Goal: Task Accomplishment & Management: Use online tool/utility

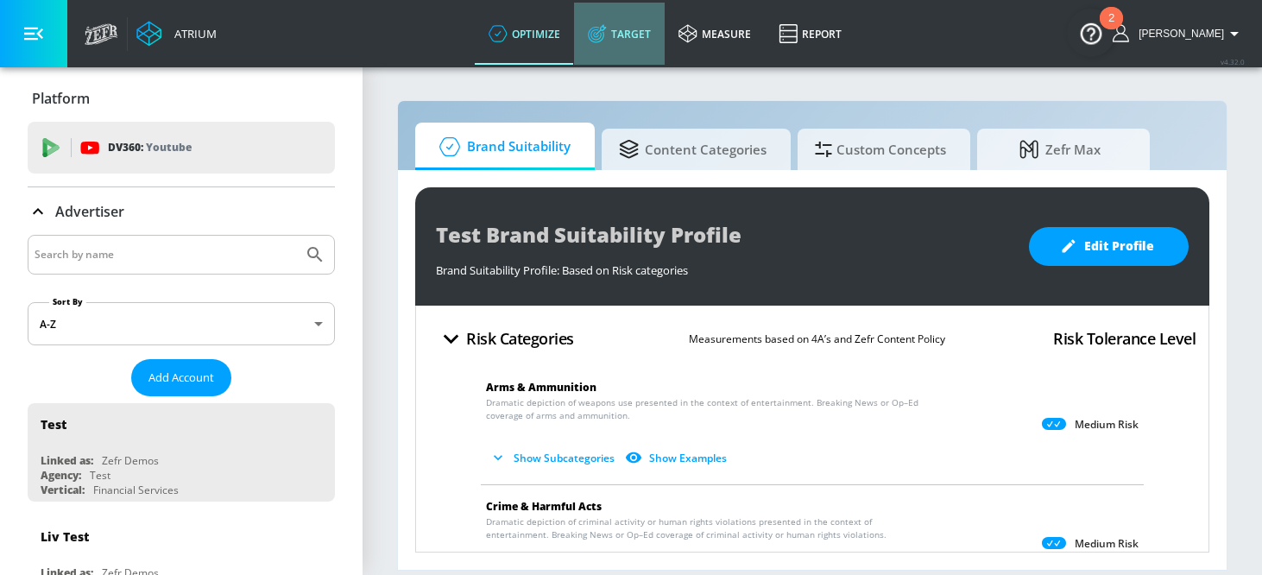
click at [659, 32] on link "Target" at bounding box center [619, 34] width 91 height 62
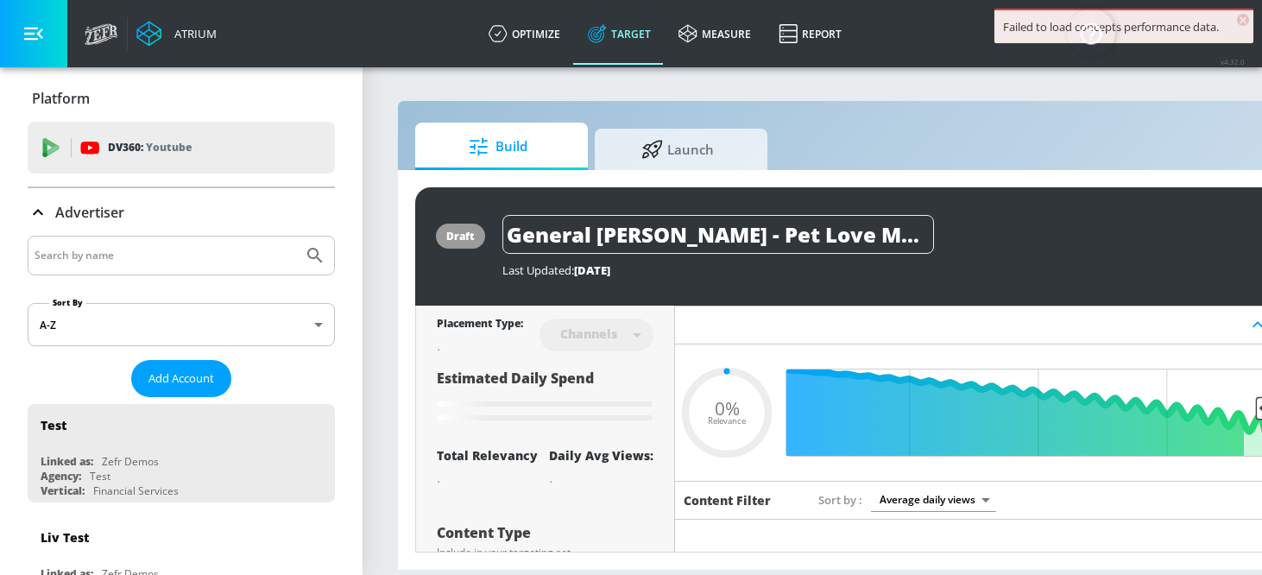
type input "0.05"
click at [108, 259] on input "Search by name" at bounding box center [165, 255] width 261 height 22
type input "Ge"
type input "0.67"
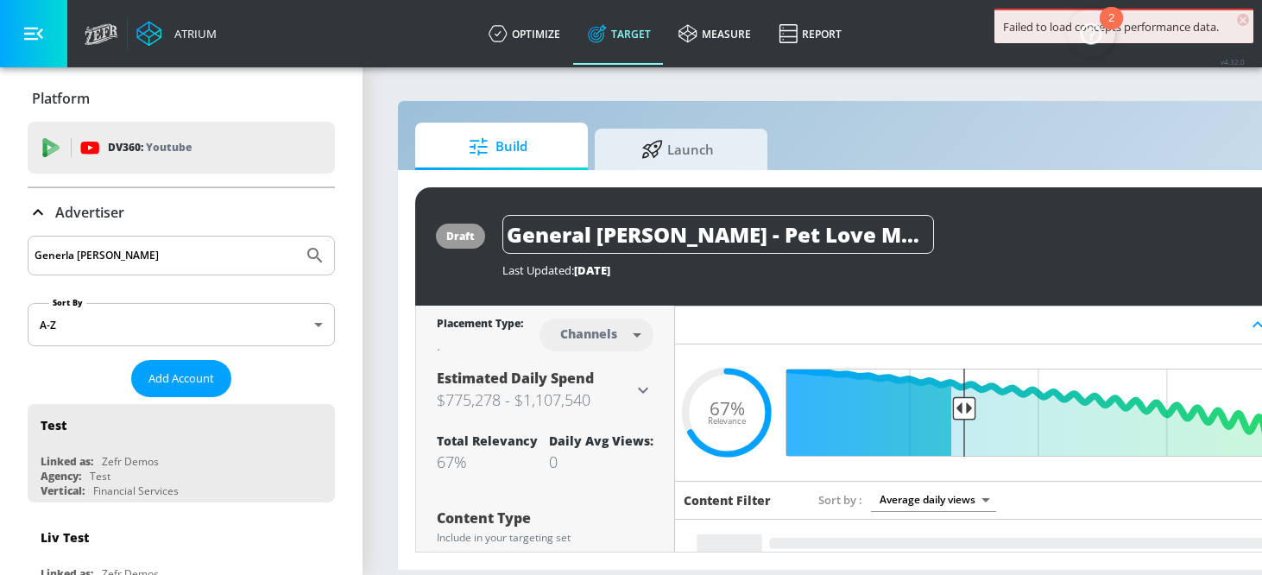
click at [59, 256] on input "Generla [PERSON_NAME]" at bounding box center [165, 255] width 261 height 22
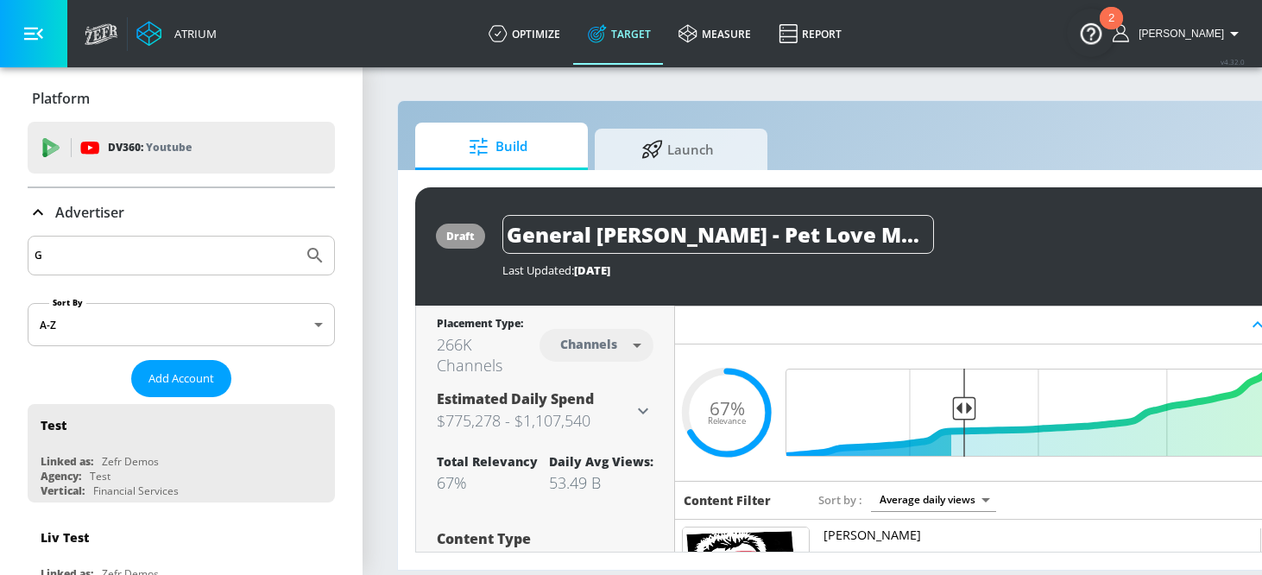
type input "G"
type input "General [PERSON_NAME]"
click at [296, 236] on button "Submit Search" at bounding box center [315, 255] width 38 height 38
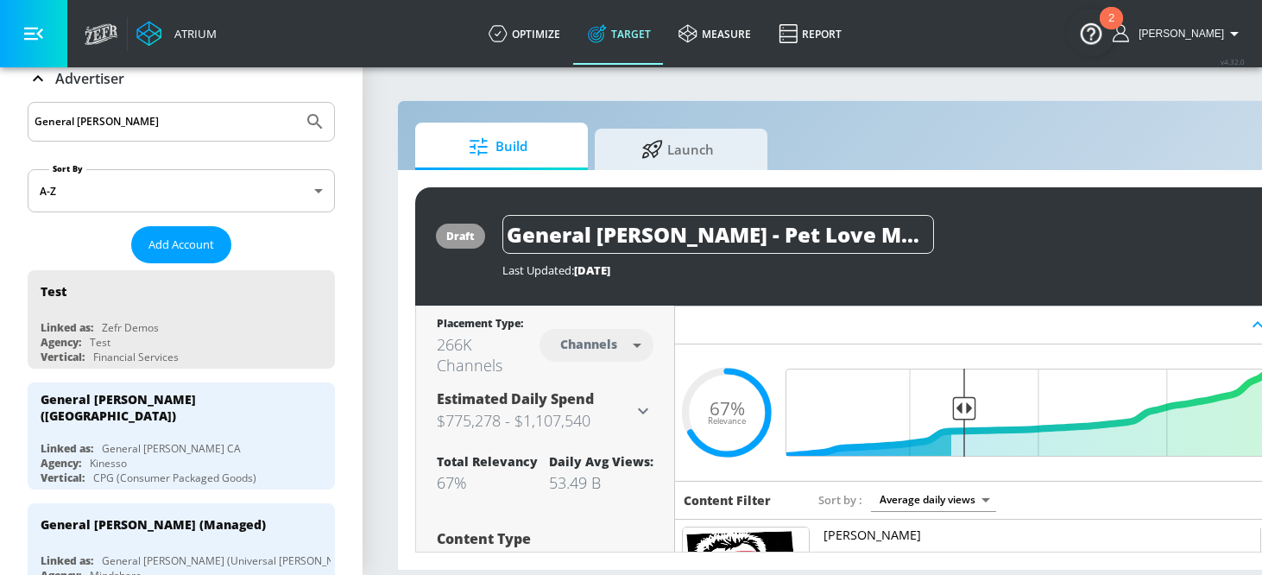
scroll to position [148, 0]
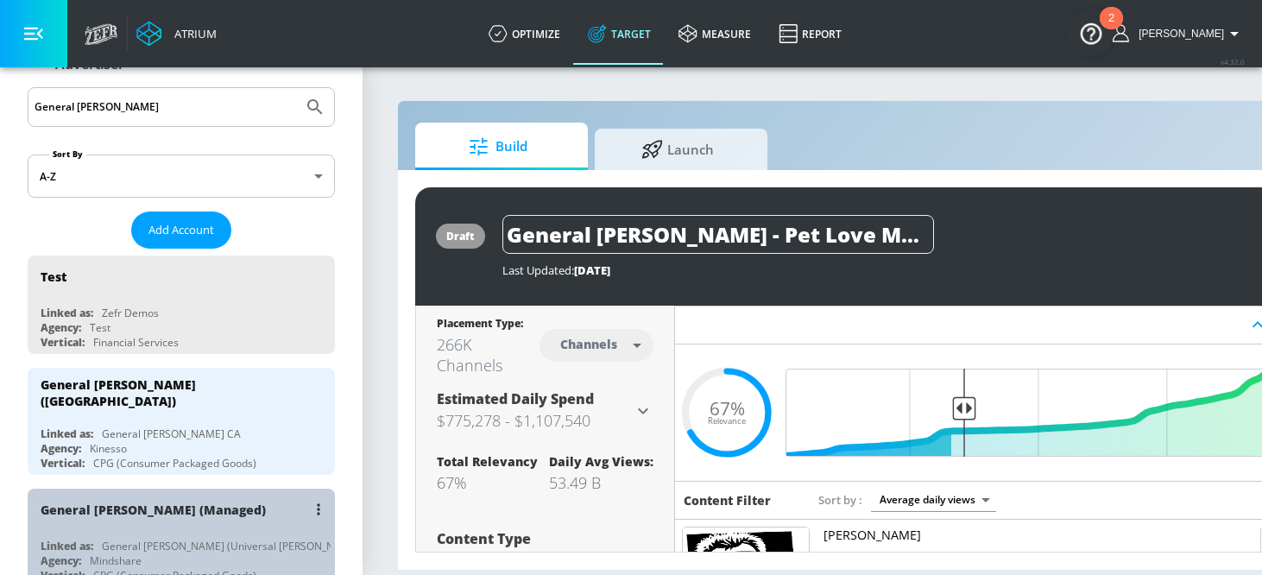
click at [145, 501] on div "General [PERSON_NAME] (Managed)" at bounding box center [153, 509] width 225 height 16
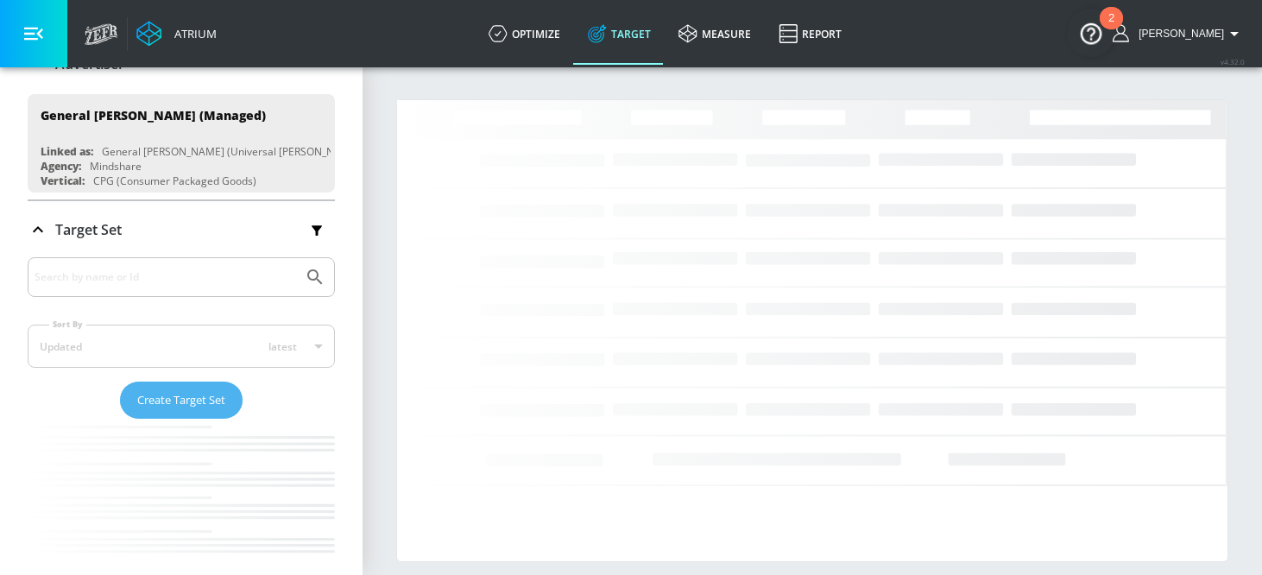
click at [171, 392] on span "Create Target Set" at bounding box center [181, 400] width 88 height 20
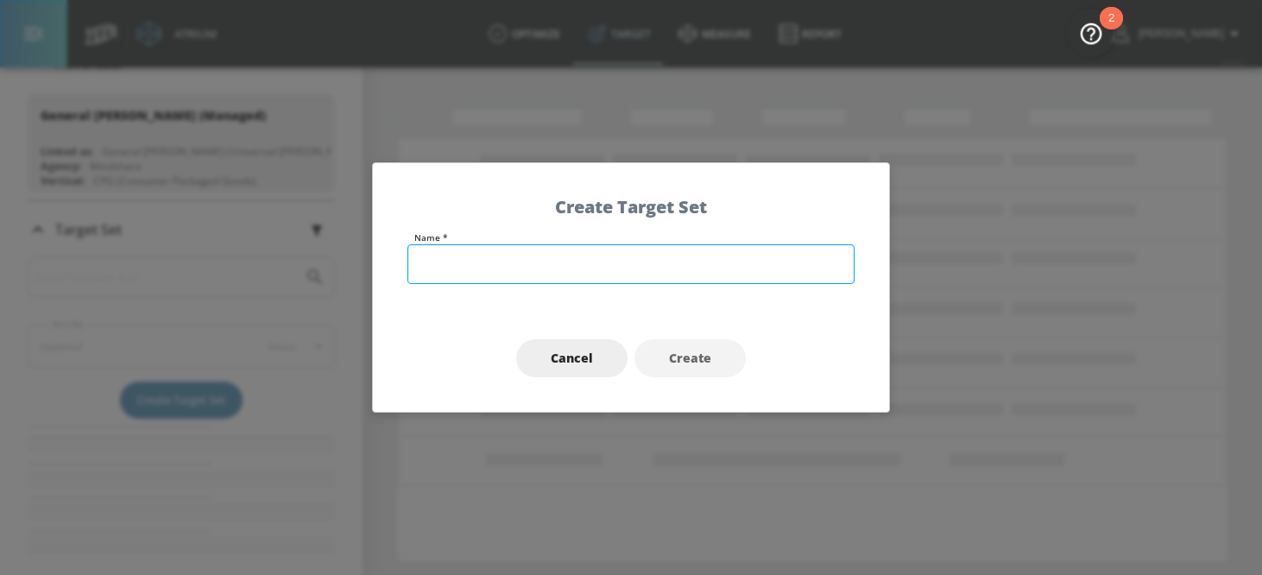
click at [555, 272] on input "text" at bounding box center [630, 264] width 447 height 40
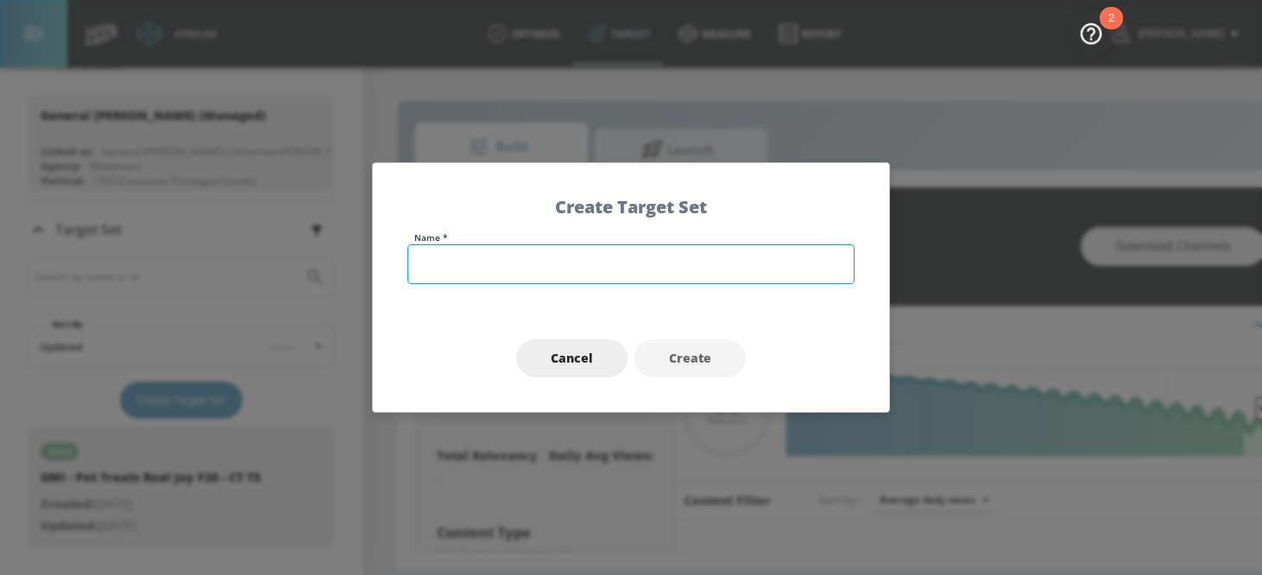
type input "0.05"
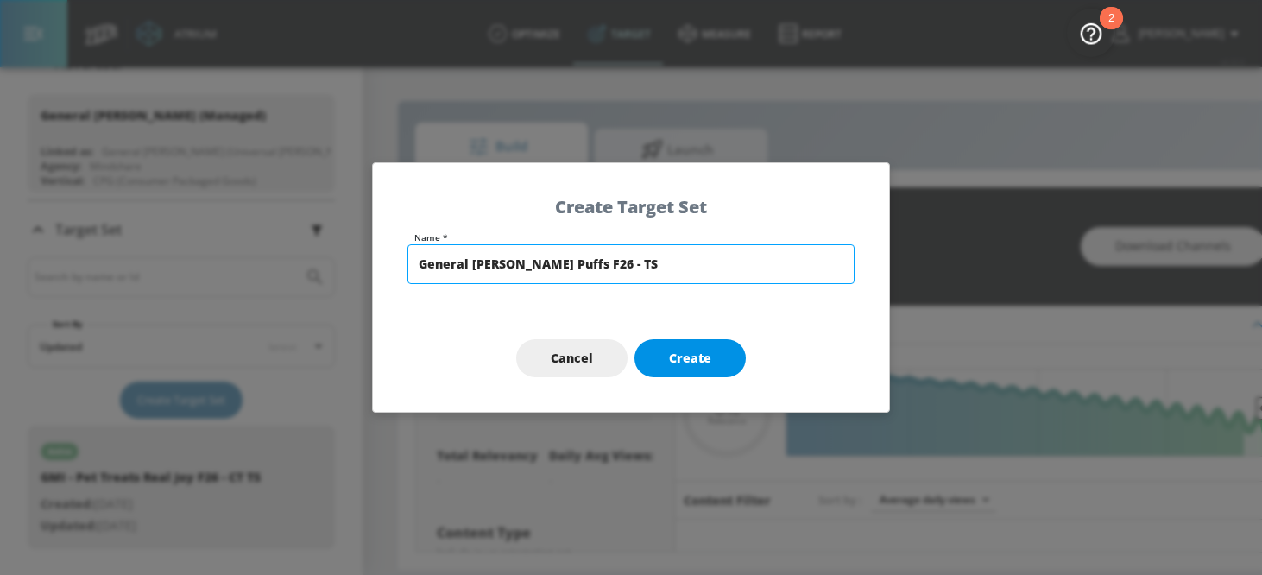
type input "General [PERSON_NAME] Puffs F26 - TS"
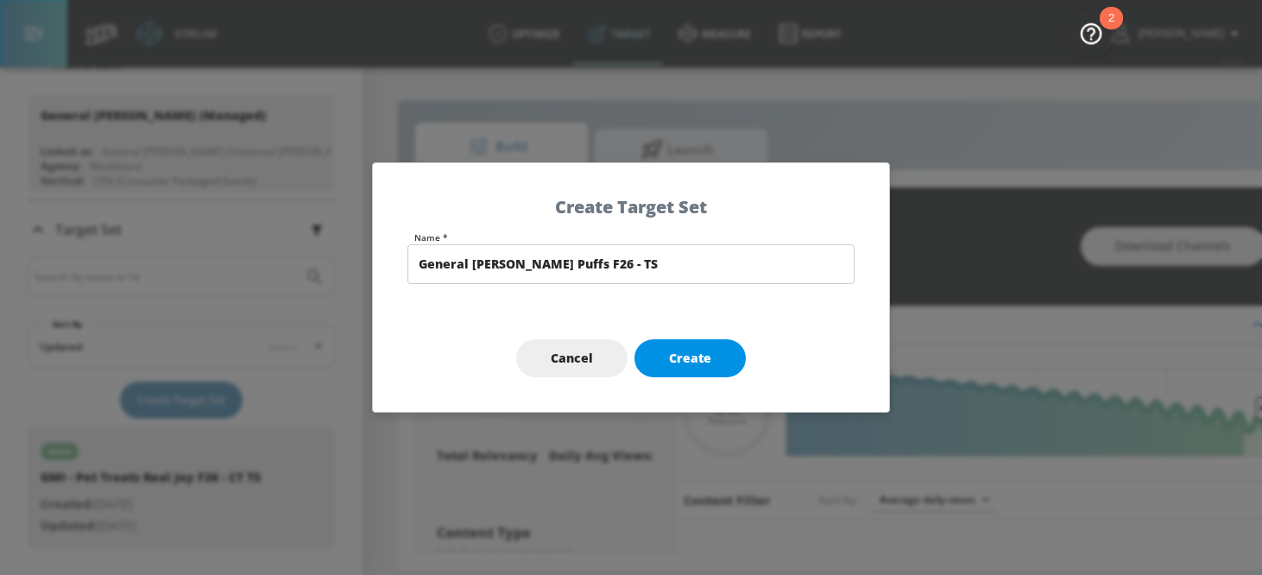
click at [683, 356] on span "Create" at bounding box center [690, 359] width 42 height 22
type input "General [PERSON_NAME] Puffs F26 - TS"
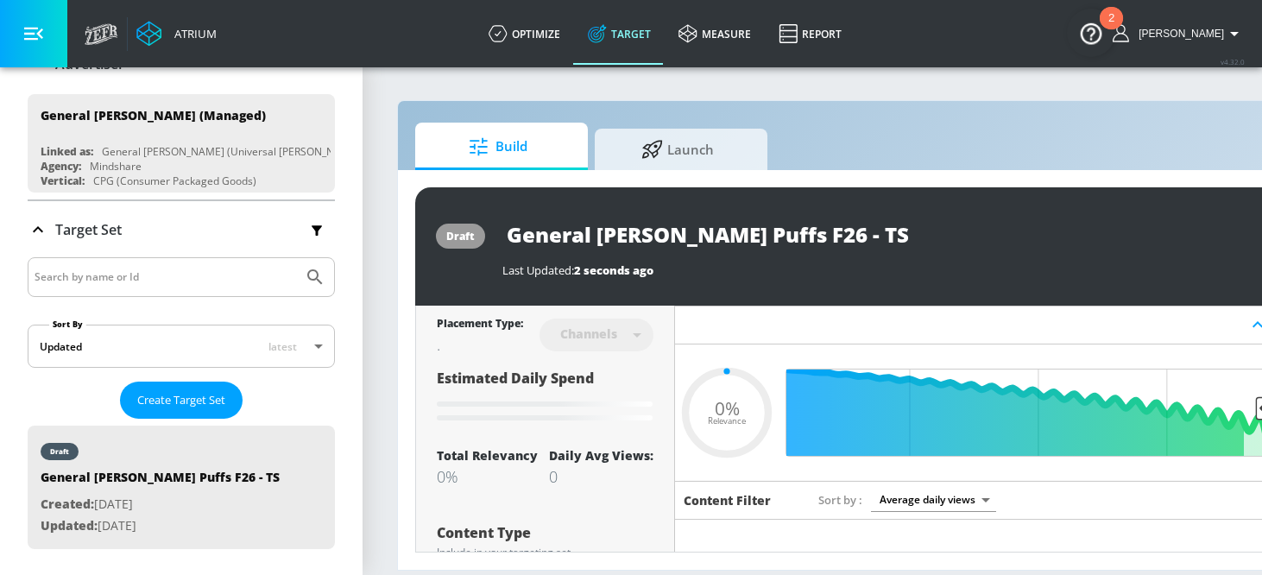
type input "0.6"
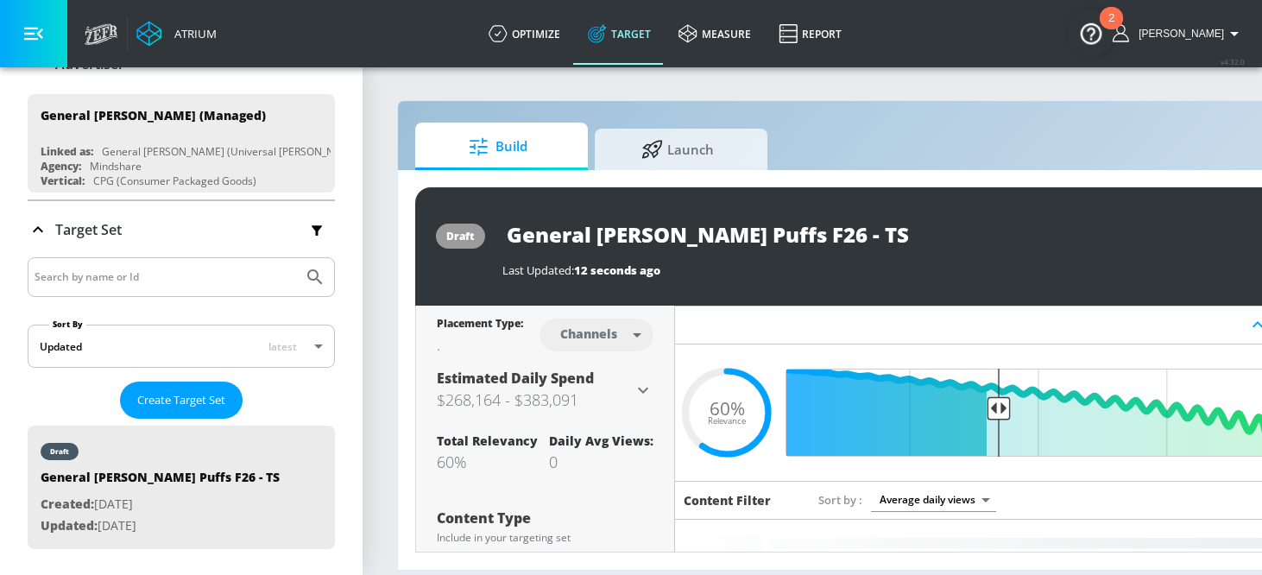
click at [626, 317] on body "Atrium optimize Target measure Report optimize Target measure Report v 4.32.0 […" at bounding box center [631, 287] width 1262 height 575
click at [595, 400] on div "Videos" at bounding box center [589, 401] width 49 height 18
type input "videos"
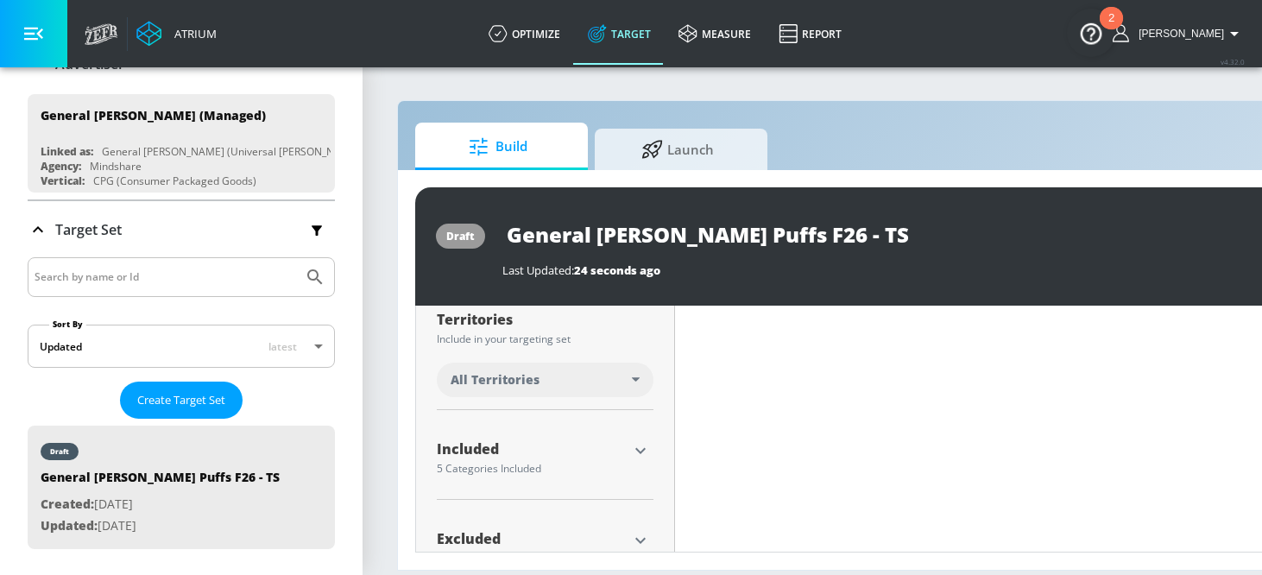
scroll to position [343, 0]
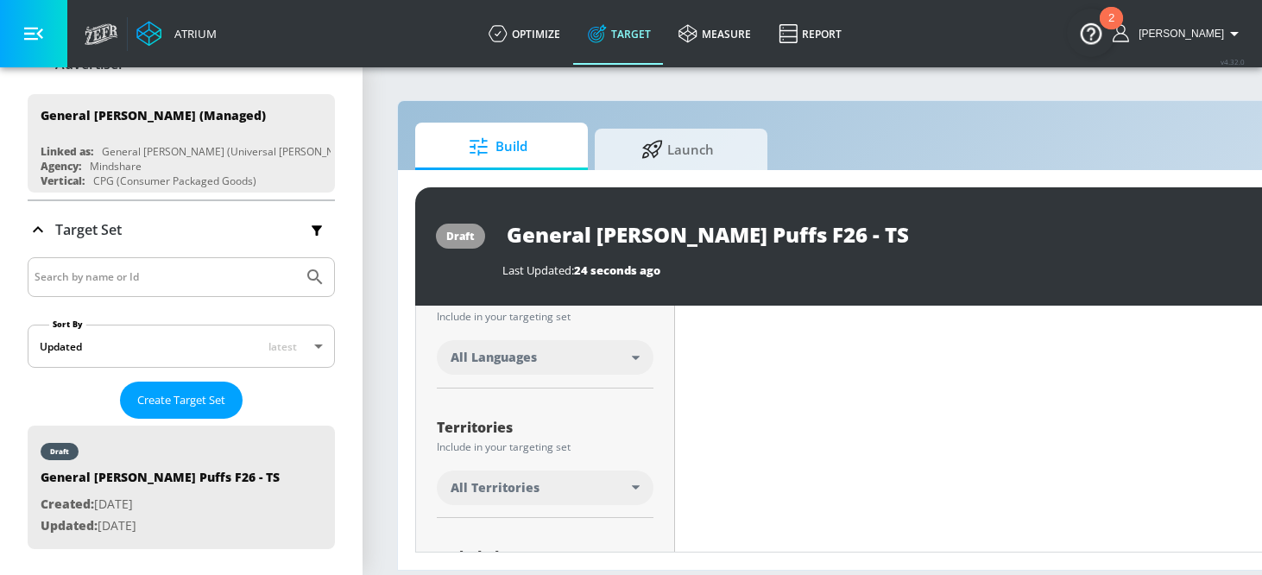
click at [578, 360] on div "All Languages" at bounding box center [540, 357] width 181 height 17
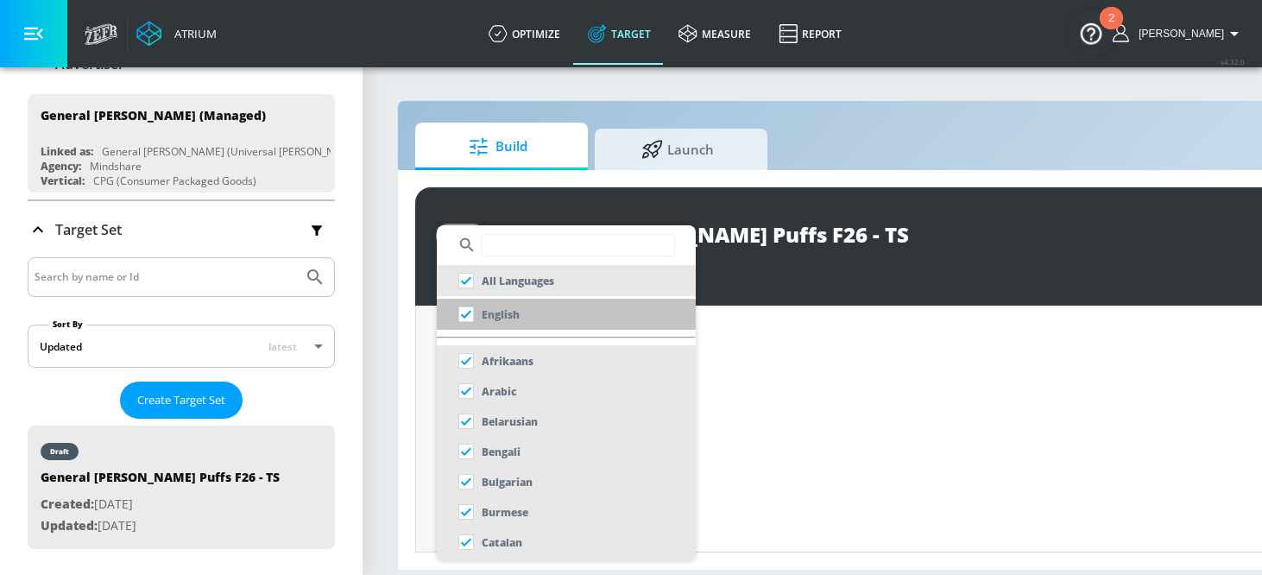
click at [472, 313] on input "checkbox" at bounding box center [465, 314] width 31 height 31
checkbox input "true"
checkbox input "false"
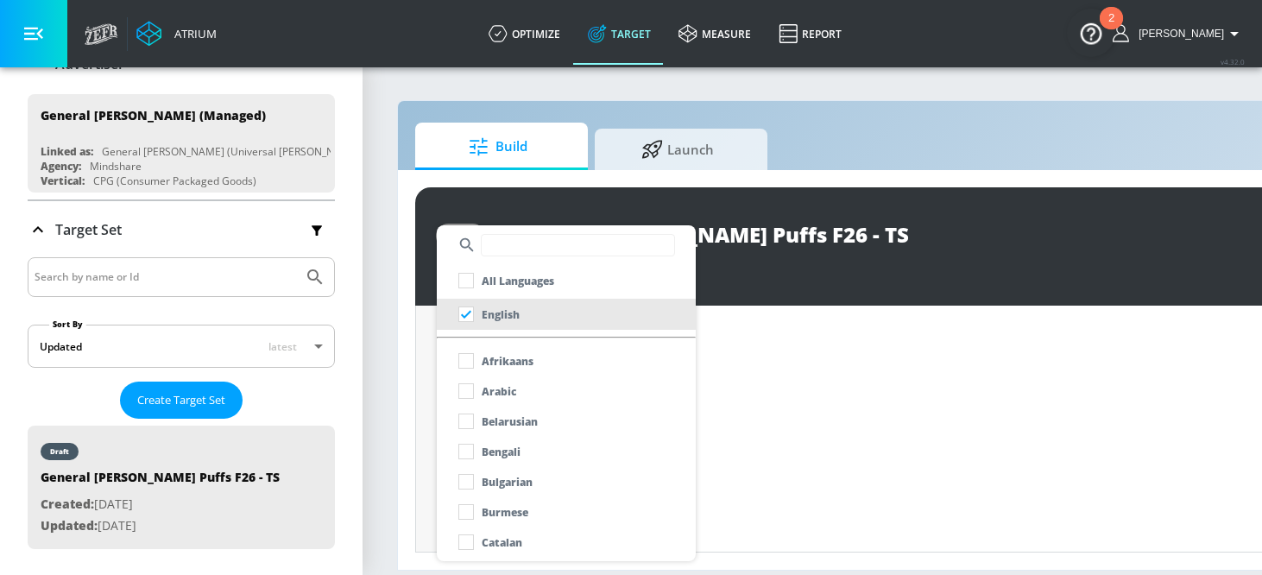
click at [421, 332] on div at bounding box center [631, 287] width 1262 height 575
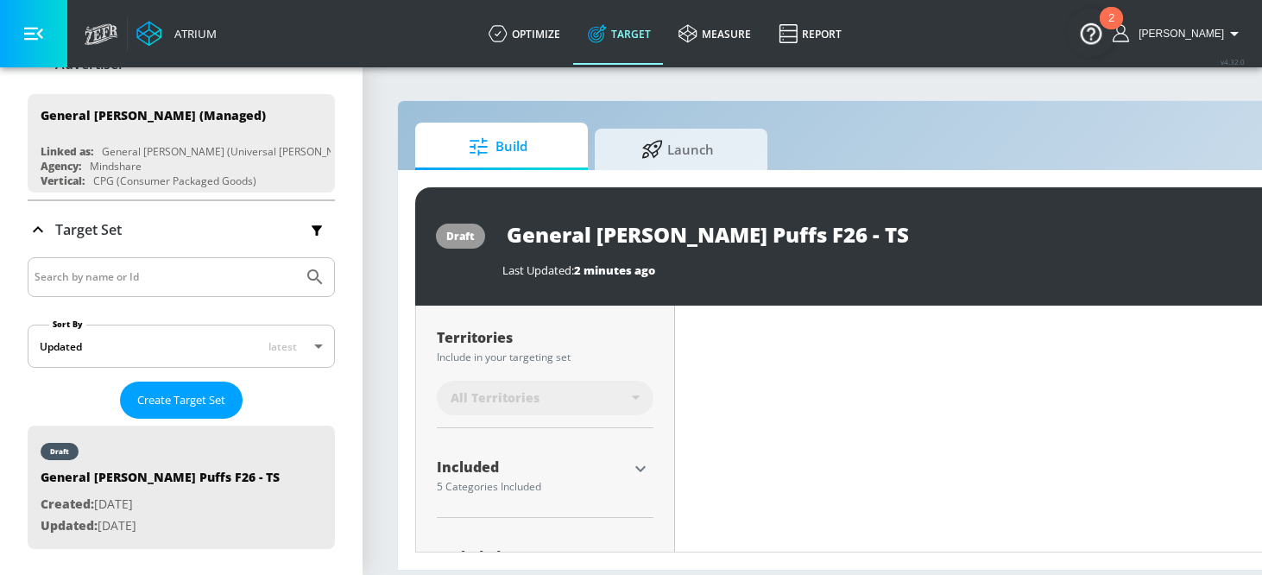
scroll to position [488, 0]
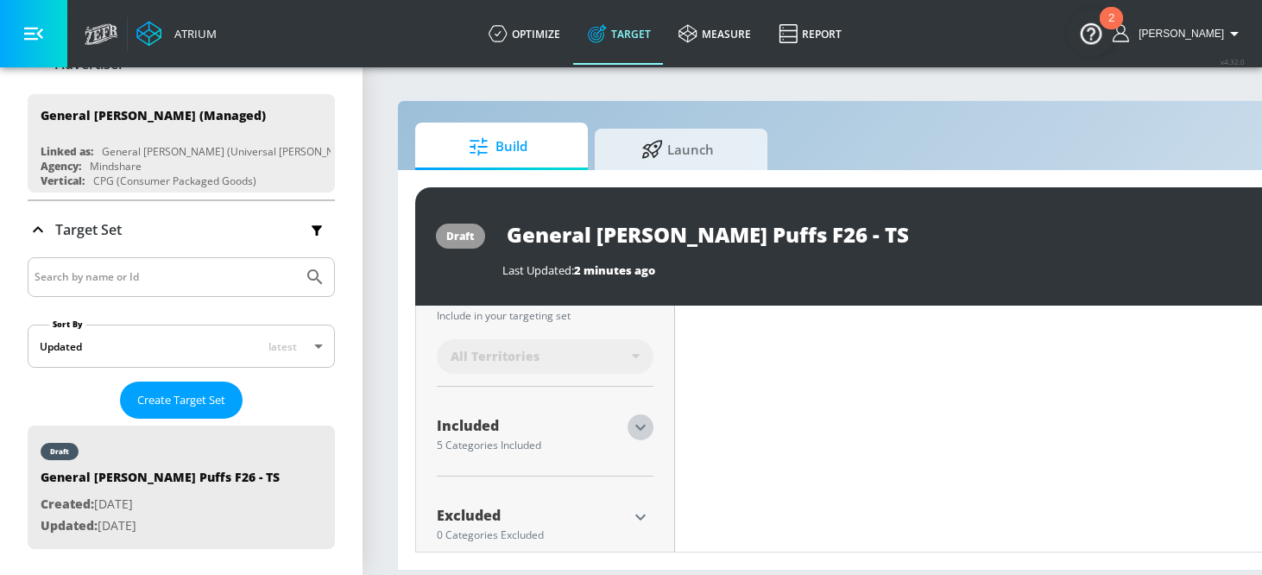
click at [644, 429] on icon "button" at bounding box center [640, 427] width 21 height 21
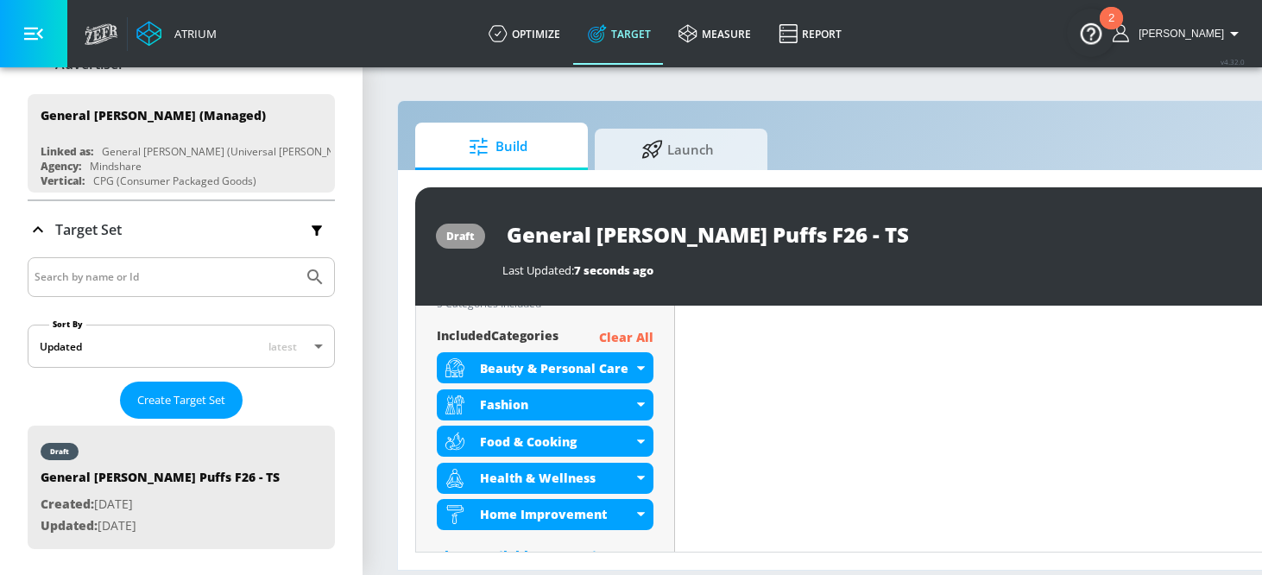
scroll to position [633, 0]
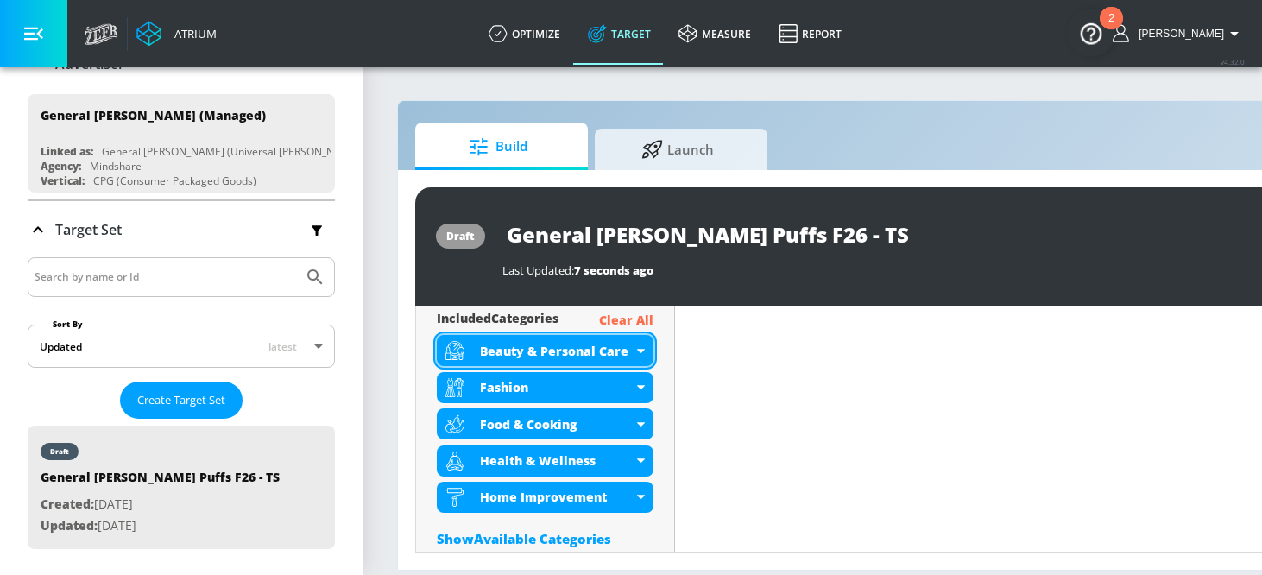
click at [557, 345] on div "Beauty & Personal Care" at bounding box center [556, 351] width 153 height 16
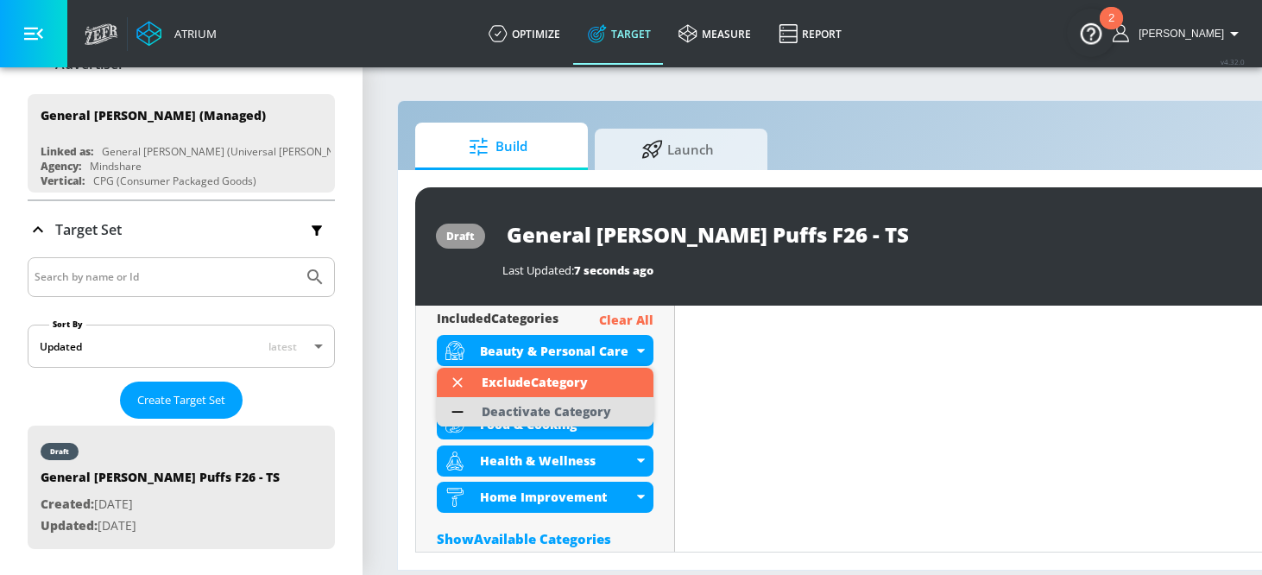
click at [536, 409] on div "Deactivate Category" at bounding box center [545, 412] width 129 height 12
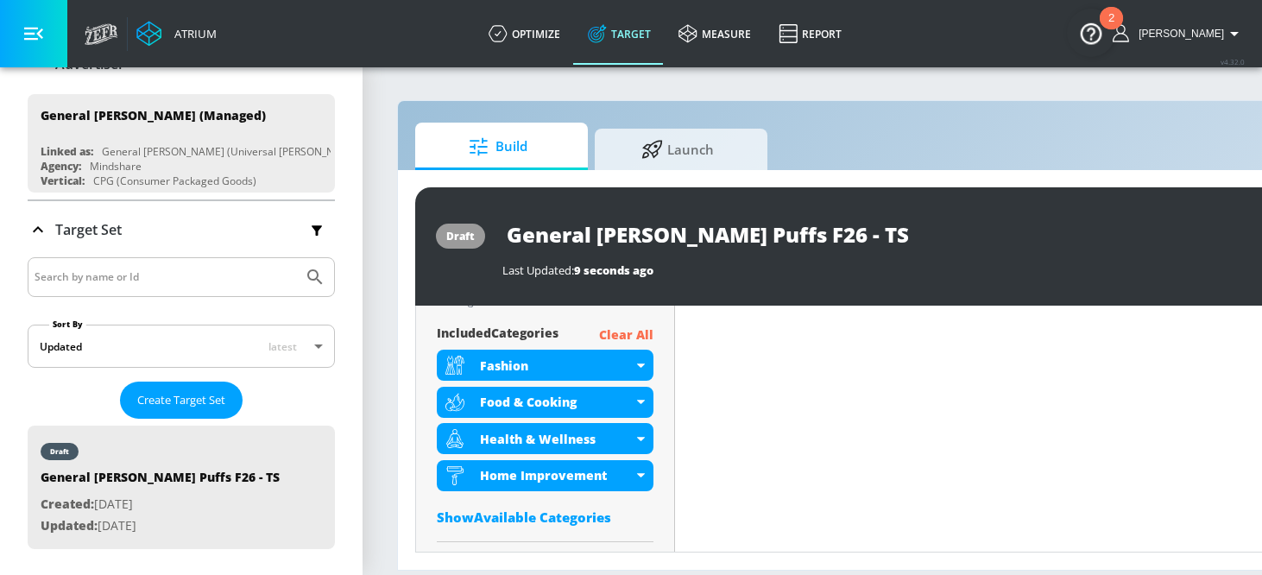
scroll to position [647, 0]
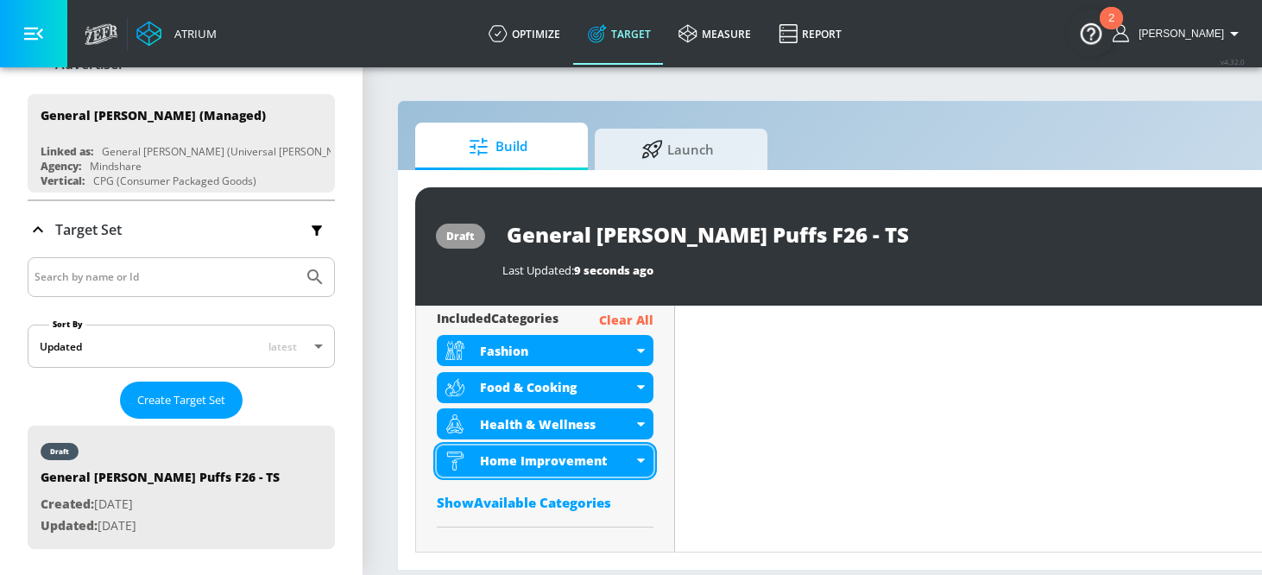
click at [623, 456] on div "Home Improvement" at bounding box center [556, 460] width 153 height 16
click at [582, 459] on div "Home Improvement" at bounding box center [556, 460] width 153 height 16
click at [553, 468] on div "Home Improvement" at bounding box center [556, 460] width 153 height 16
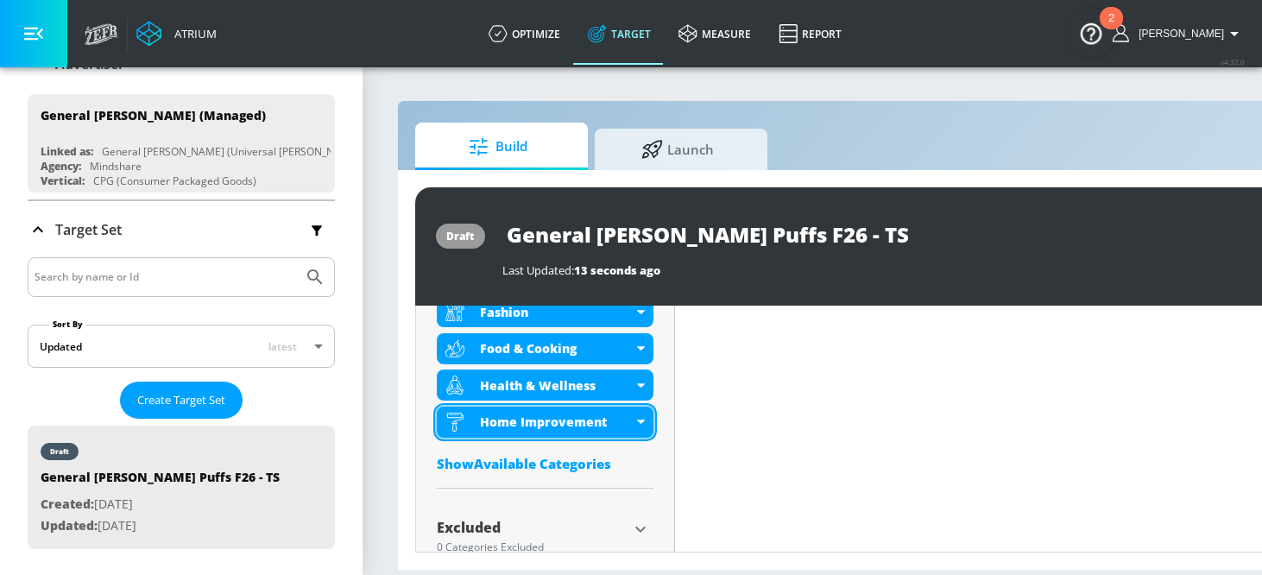
scroll to position [671, 0]
click at [544, 418] on div "Home Improvement" at bounding box center [556, 421] width 153 height 16
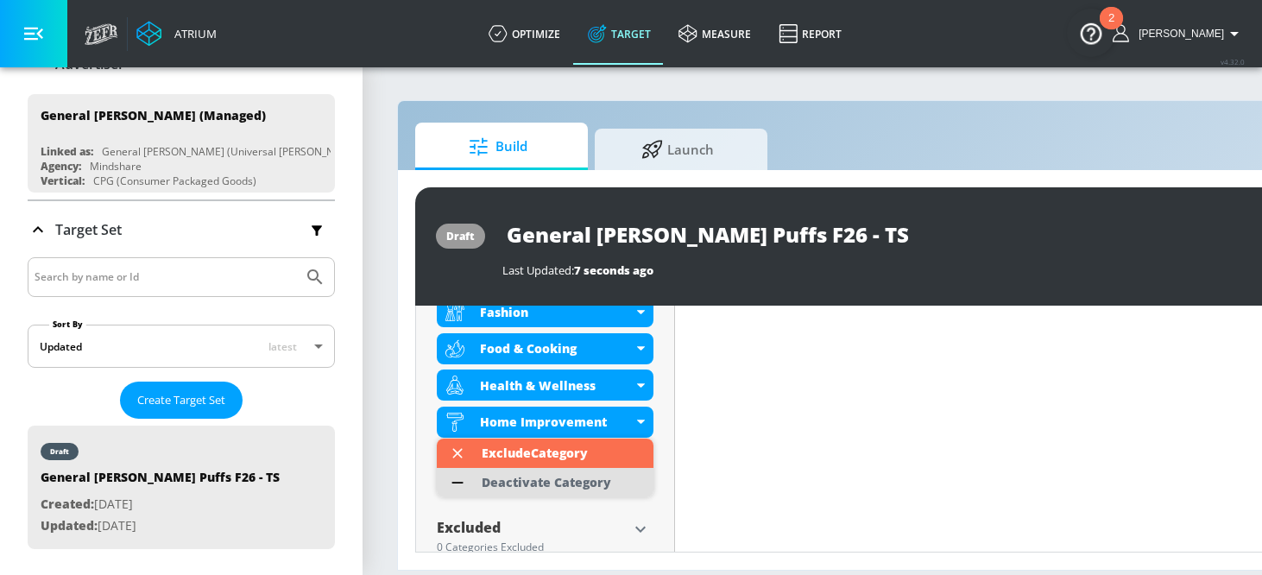
click at [532, 479] on div "Deactivate Category" at bounding box center [545, 482] width 129 height 12
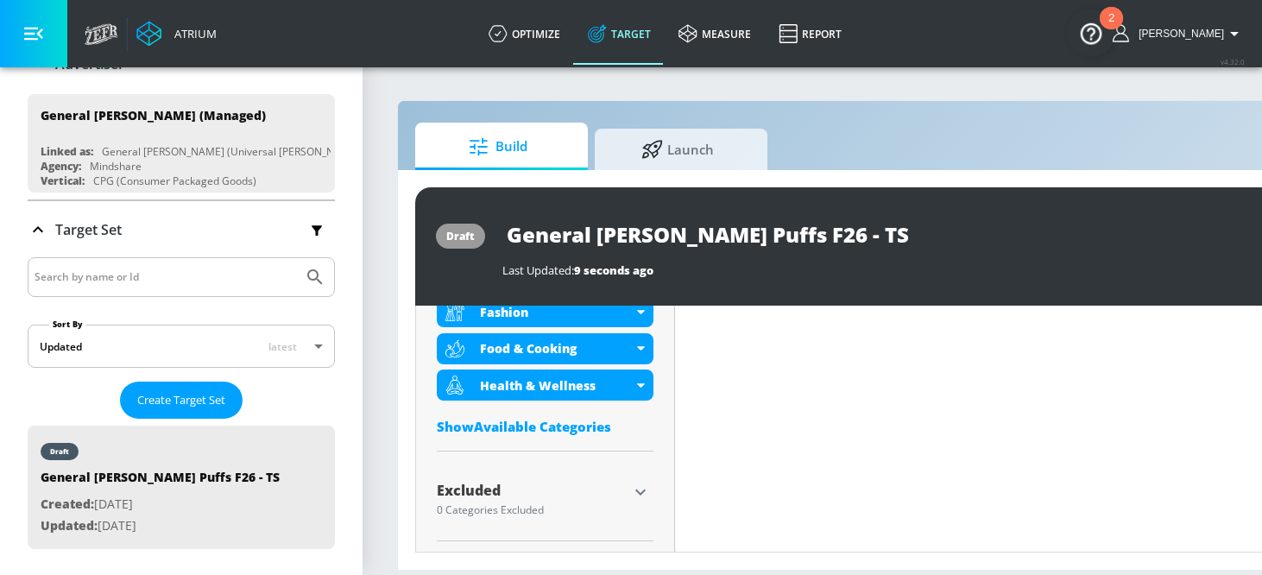
scroll to position [669, 0]
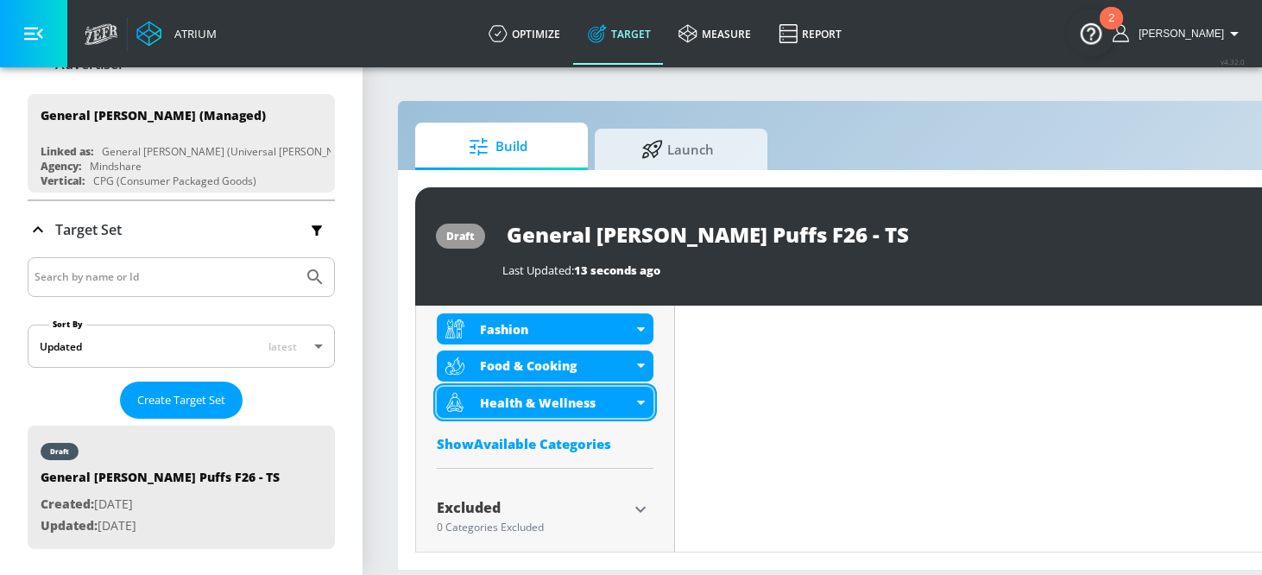
click at [541, 402] on div "Health & Wellness" at bounding box center [556, 402] width 153 height 16
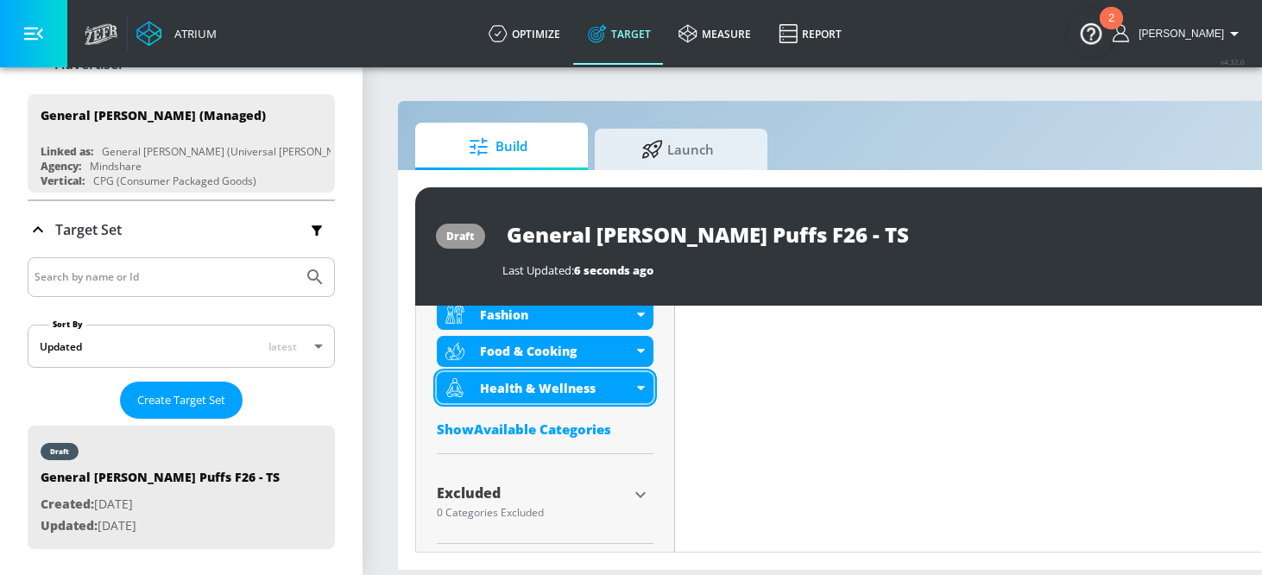
scroll to position [654, 0]
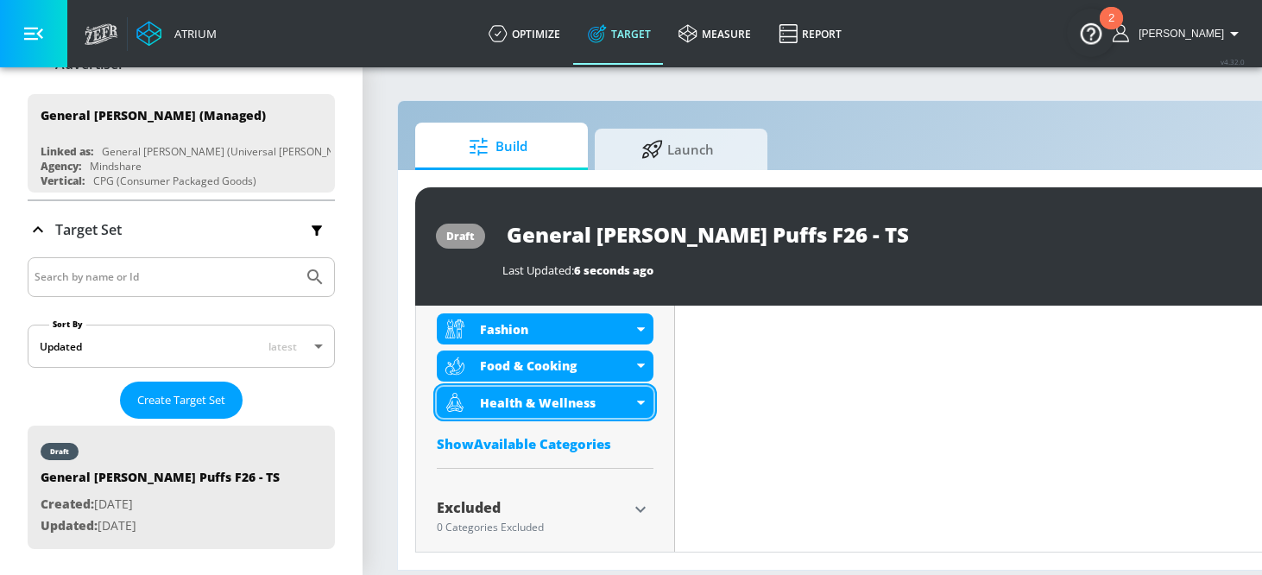
click at [576, 394] on div "Health & Wellness" at bounding box center [556, 402] width 153 height 16
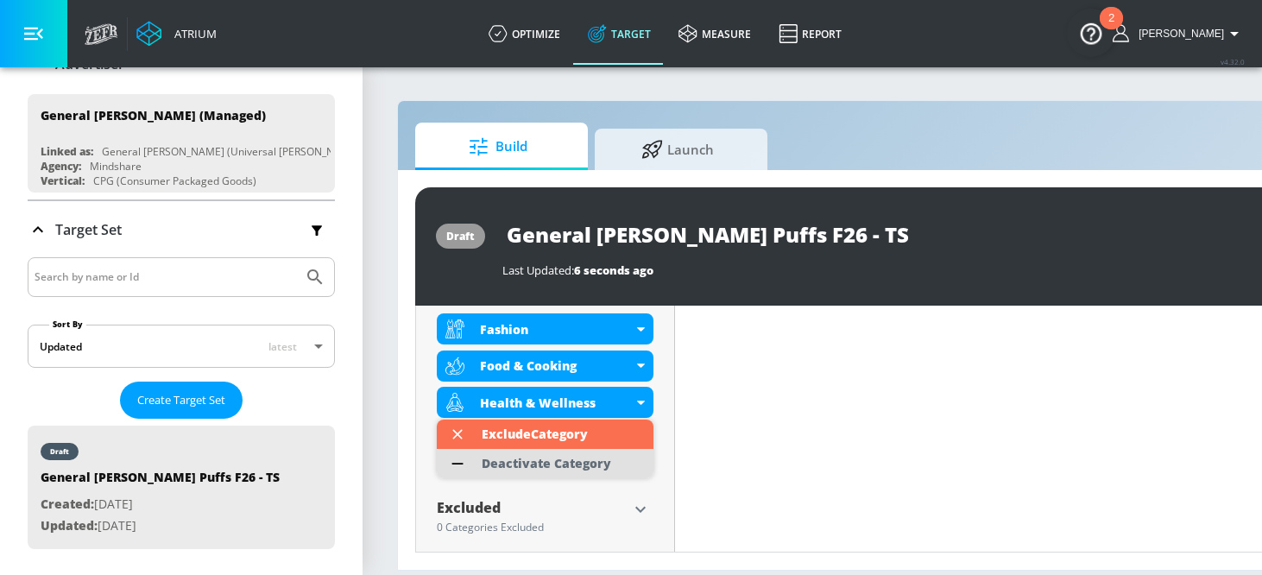
click at [560, 460] on div "Deactivate Category" at bounding box center [545, 463] width 129 height 12
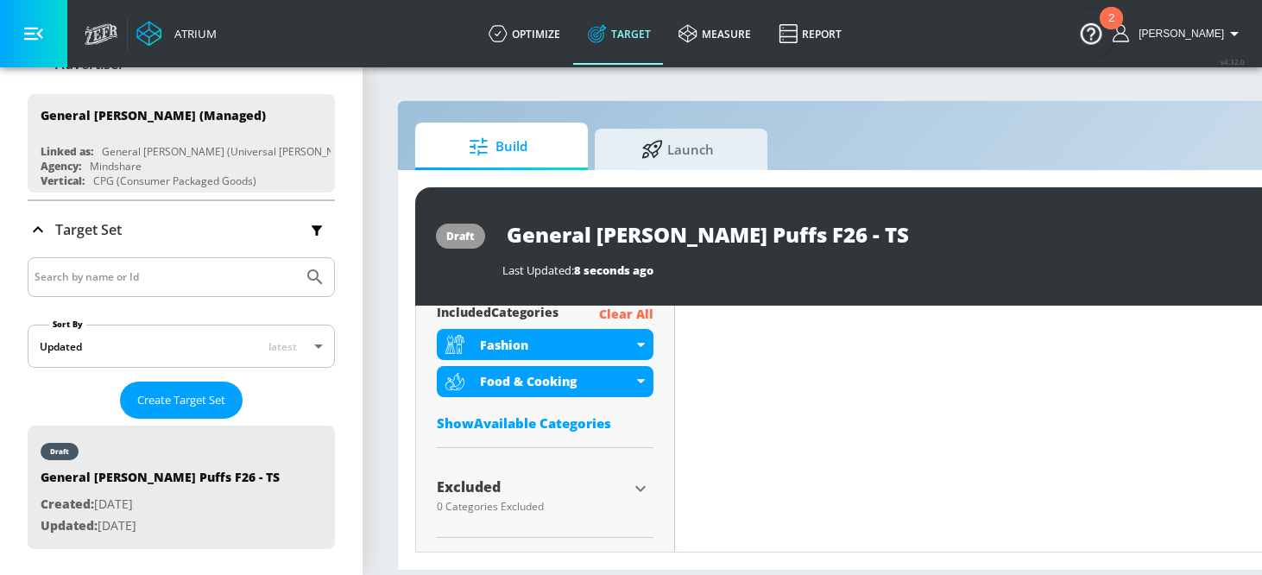
scroll to position [653, 0]
click at [691, 234] on input "General [PERSON_NAME] Puffs F26 - TS" at bounding box center [717, 234] width 431 height 39
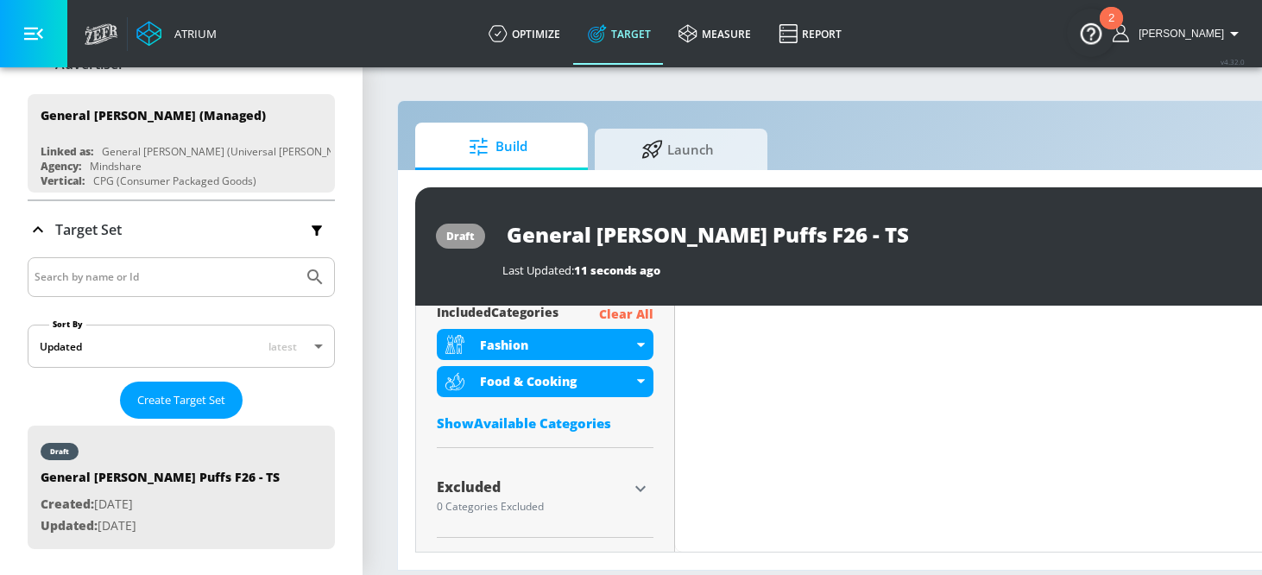
click at [598, 435] on div "included Categories Clear All Fashion Food & Cooking Show Available Categories" at bounding box center [545, 372] width 217 height 136
click at [598, 419] on div "Show Available Categories" at bounding box center [545, 422] width 217 height 17
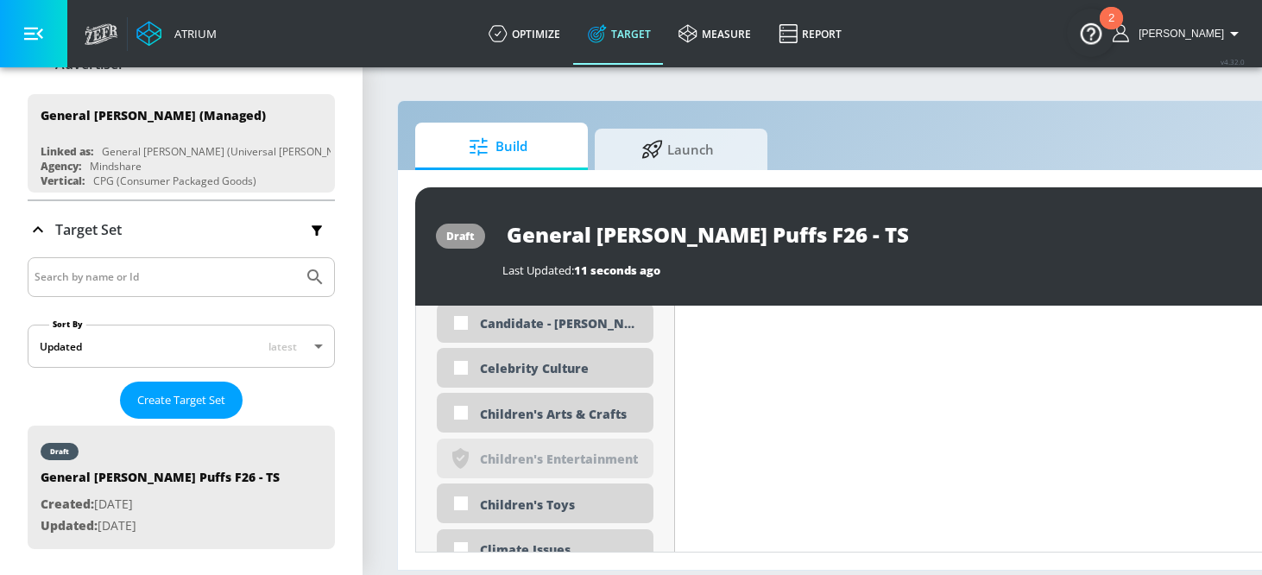
scroll to position [1374, 0]
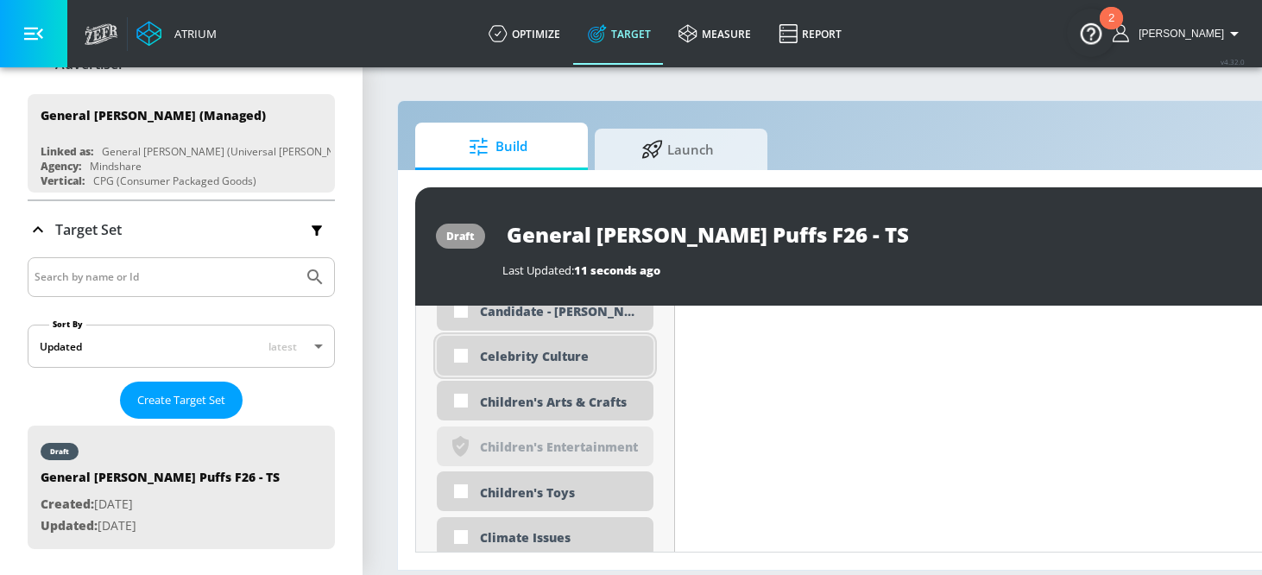
click at [593, 352] on div "Celebrity Culture" at bounding box center [560, 356] width 160 height 16
checkbox input "true"
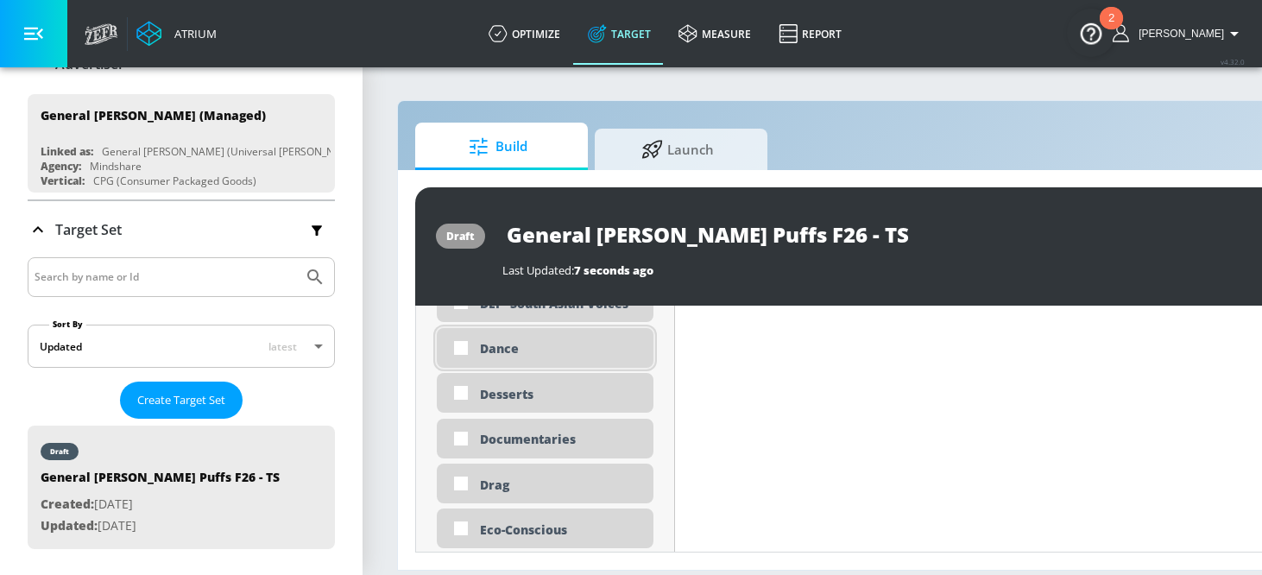
scroll to position [1810, 0]
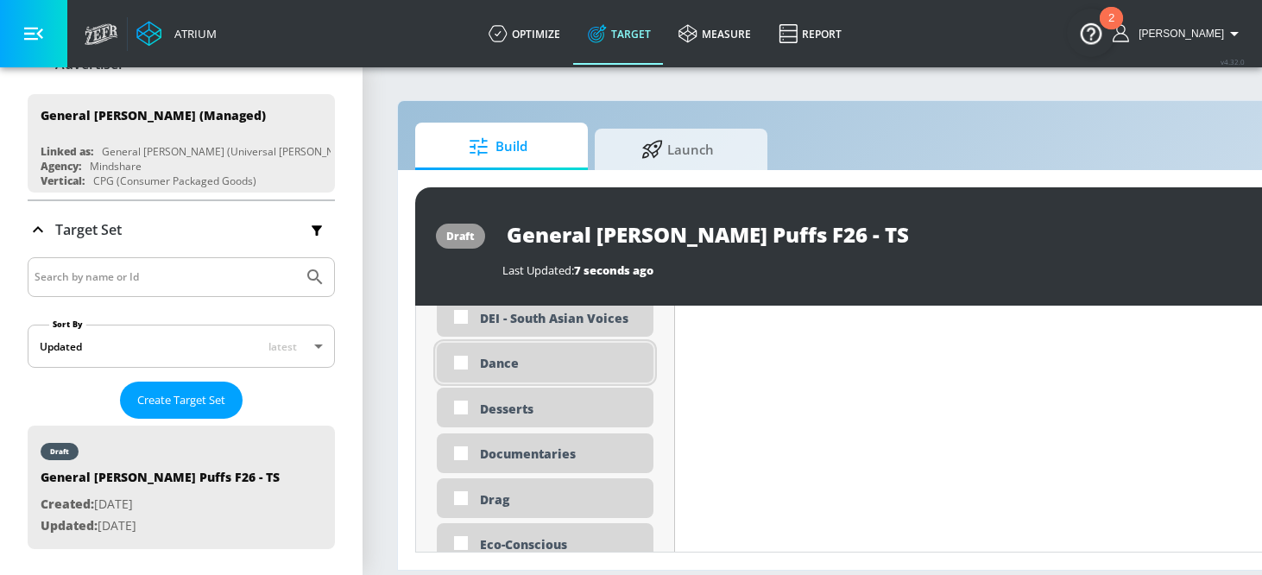
click at [603, 373] on div "Dance" at bounding box center [545, 363] width 217 height 40
checkbox input "true"
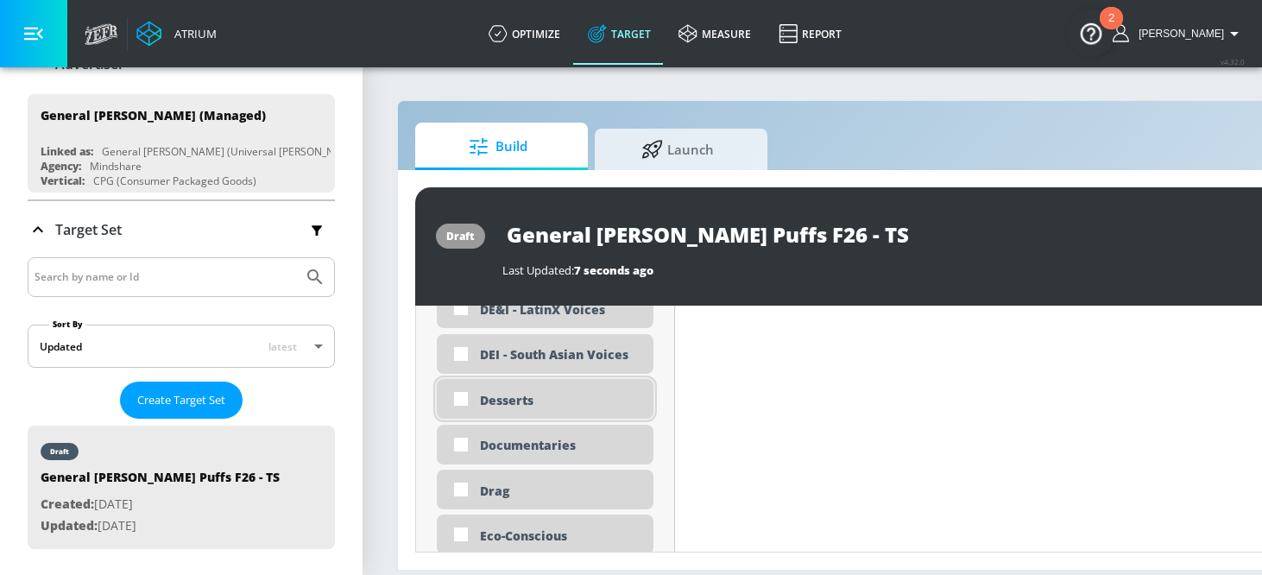
click at [575, 389] on div "Desserts" at bounding box center [545, 399] width 217 height 40
checkbox input "true"
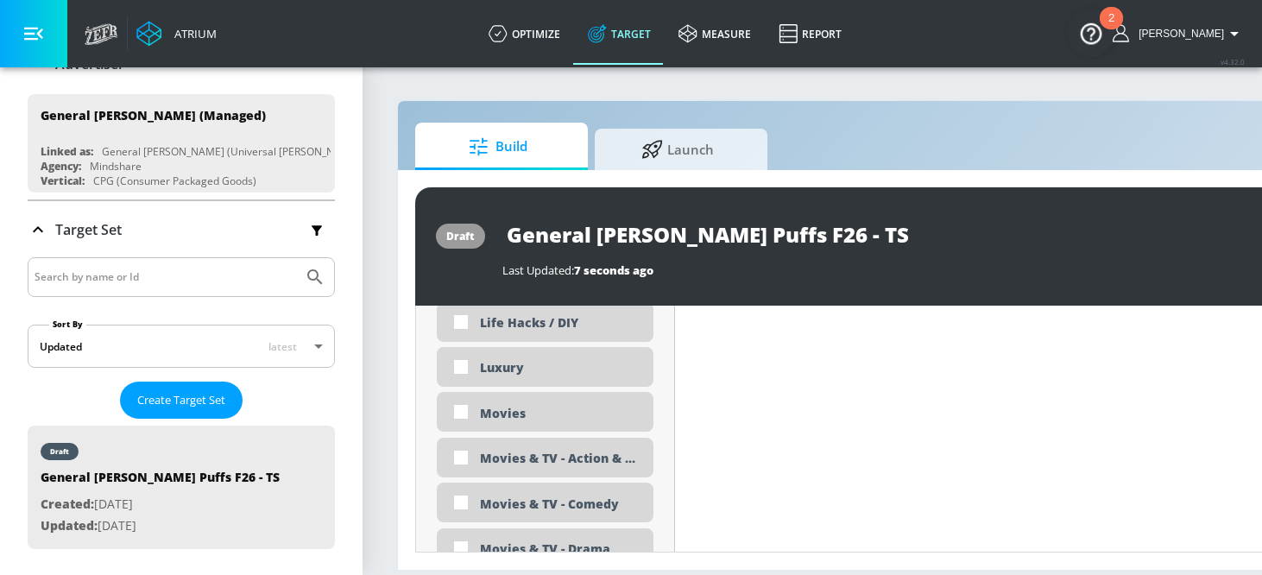
scroll to position [3193, 0]
click at [546, 399] on div "Movies" at bounding box center [545, 409] width 217 height 40
checkbox input "true"
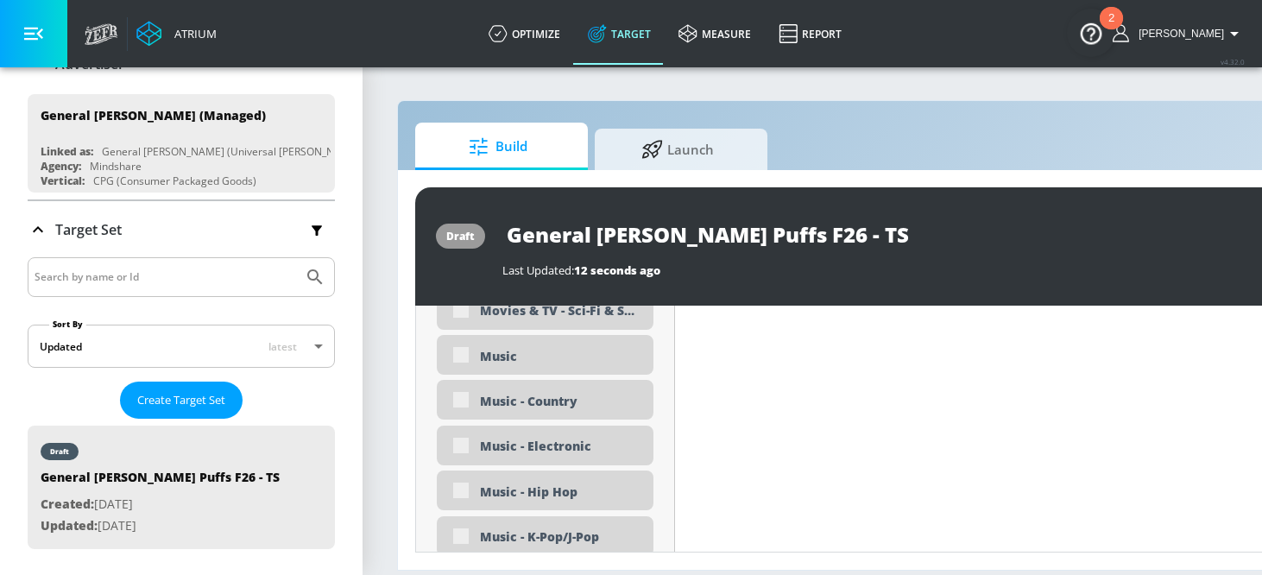
scroll to position [3553, 0]
click at [523, 350] on div "Music" at bounding box center [560, 357] width 160 height 16
checkbox input "true"
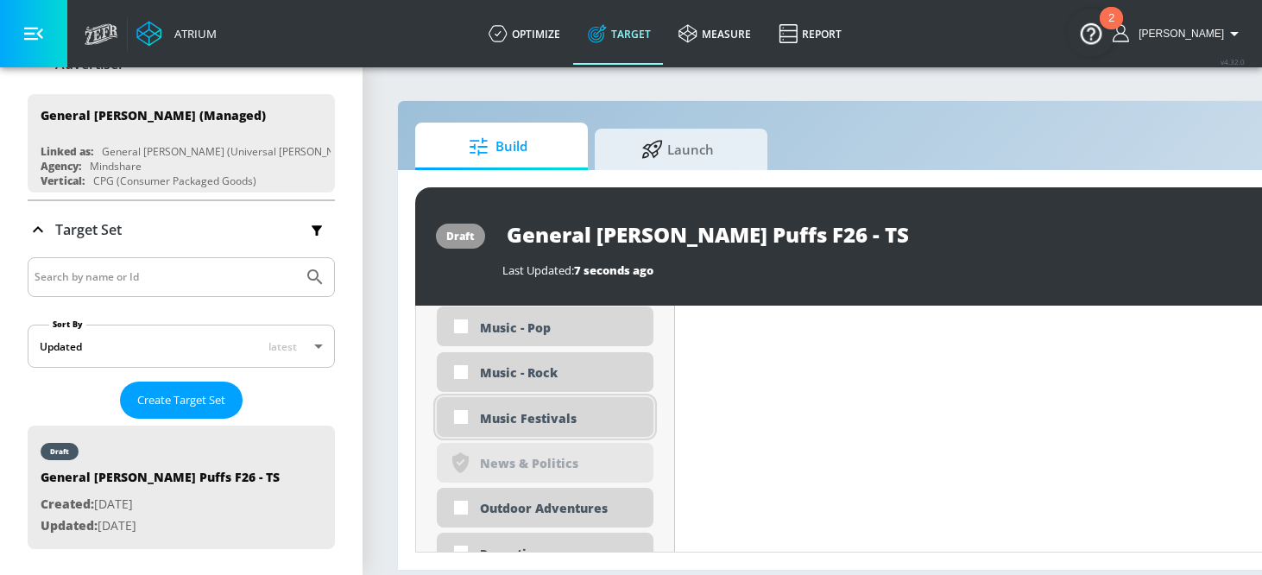
scroll to position [3831, 0]
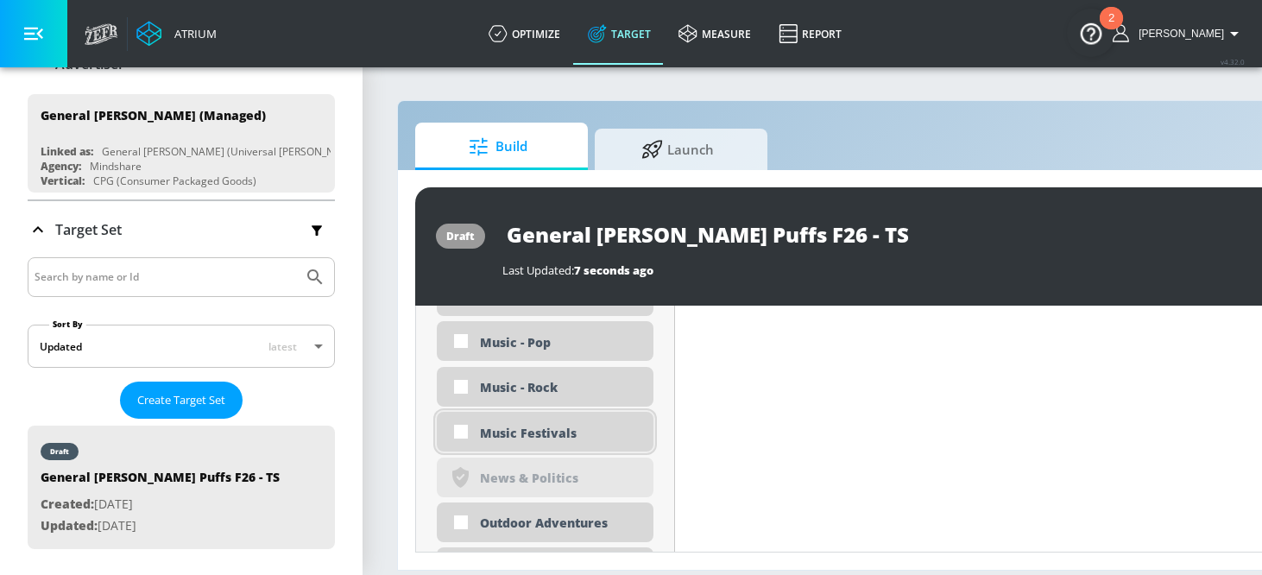
click at [527, 435] on div "Music Festivals" at bounding box center [560, 433] width 160 height 16
checkbox input "true"
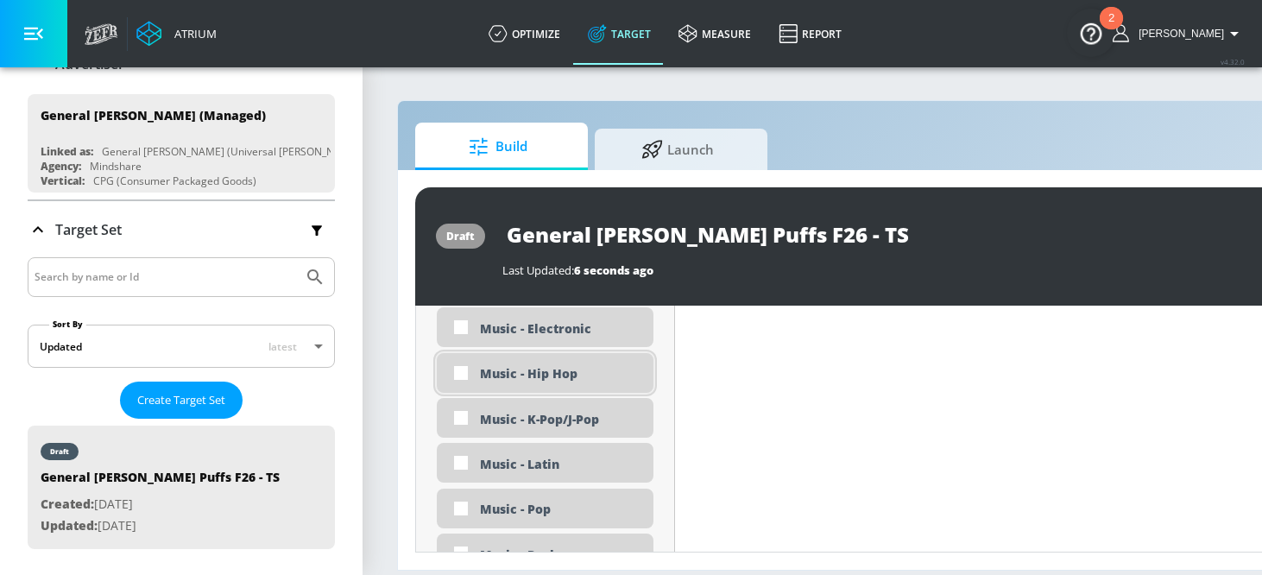
scroll to position [3686, 0]
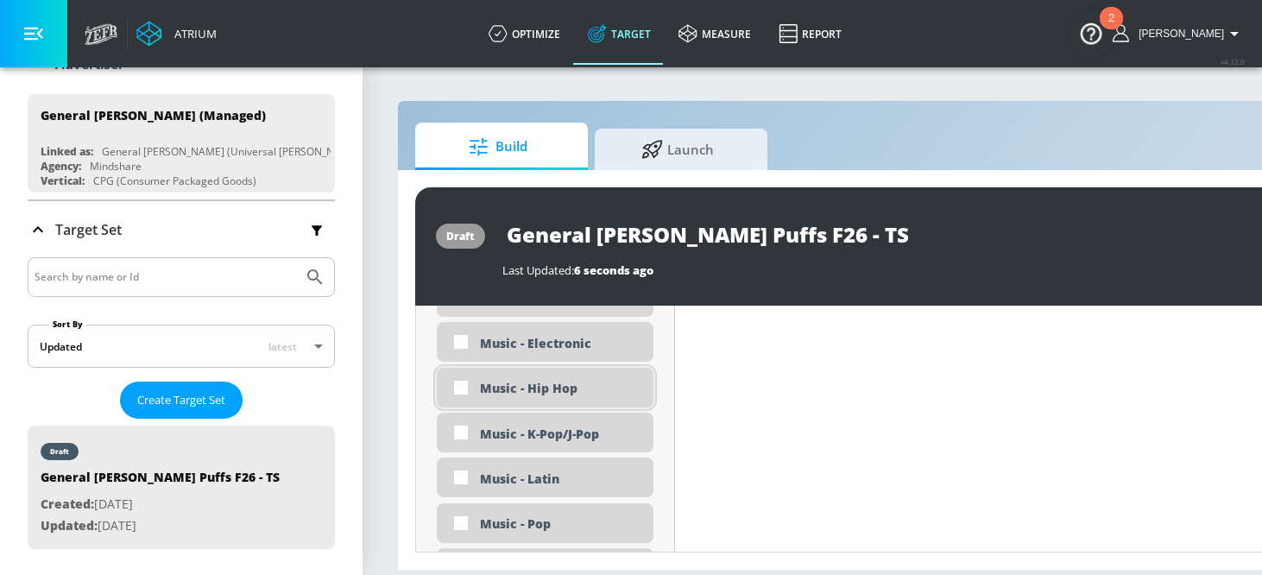
click at [567, 384] on div "Music - Hip Hop" at bounding box center [560, 388] width 160 height 16
checkbox input "true"
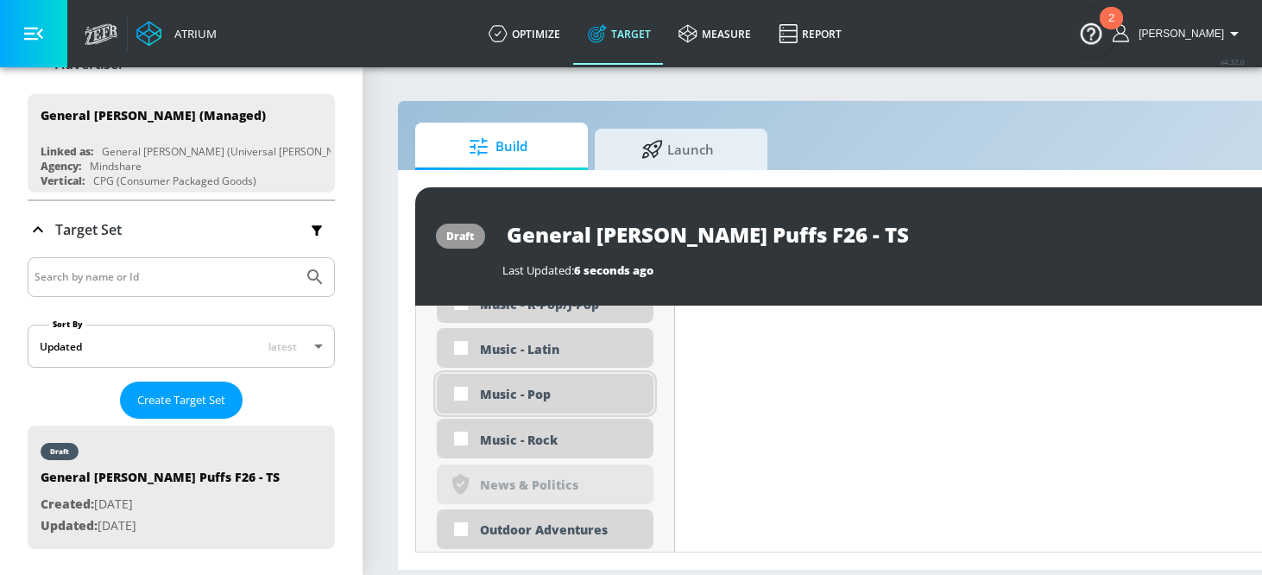
scroll to position [3792, 0]
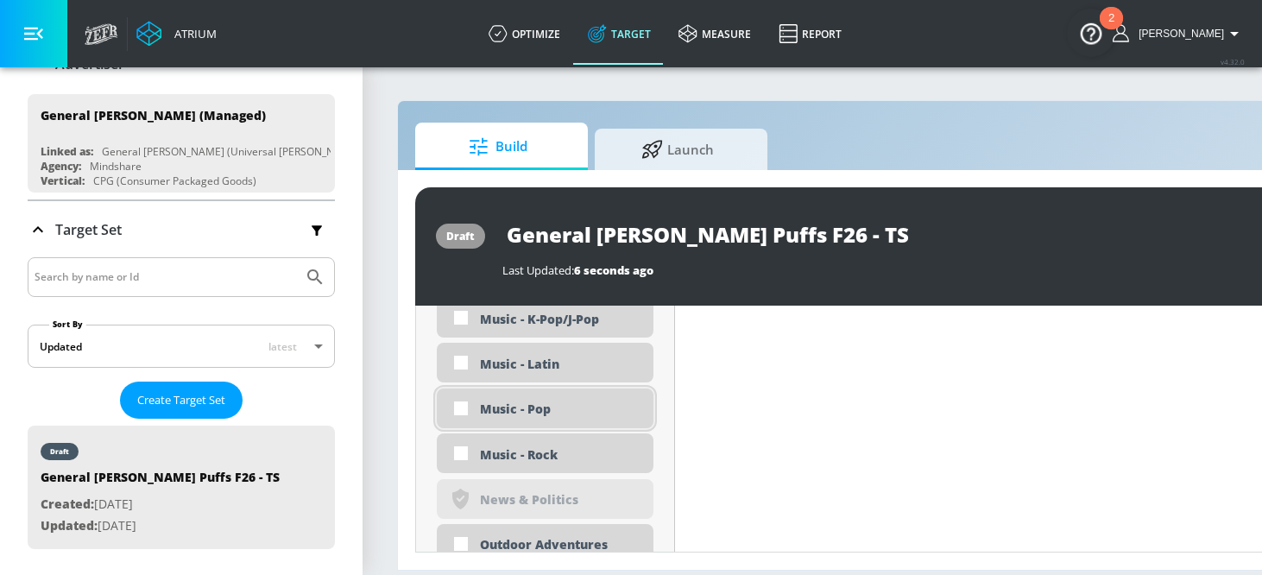
click at [542, 411] on div "Music - Pop" at bounding box center [560, 408] width 160 height 16
checkbox input "true"
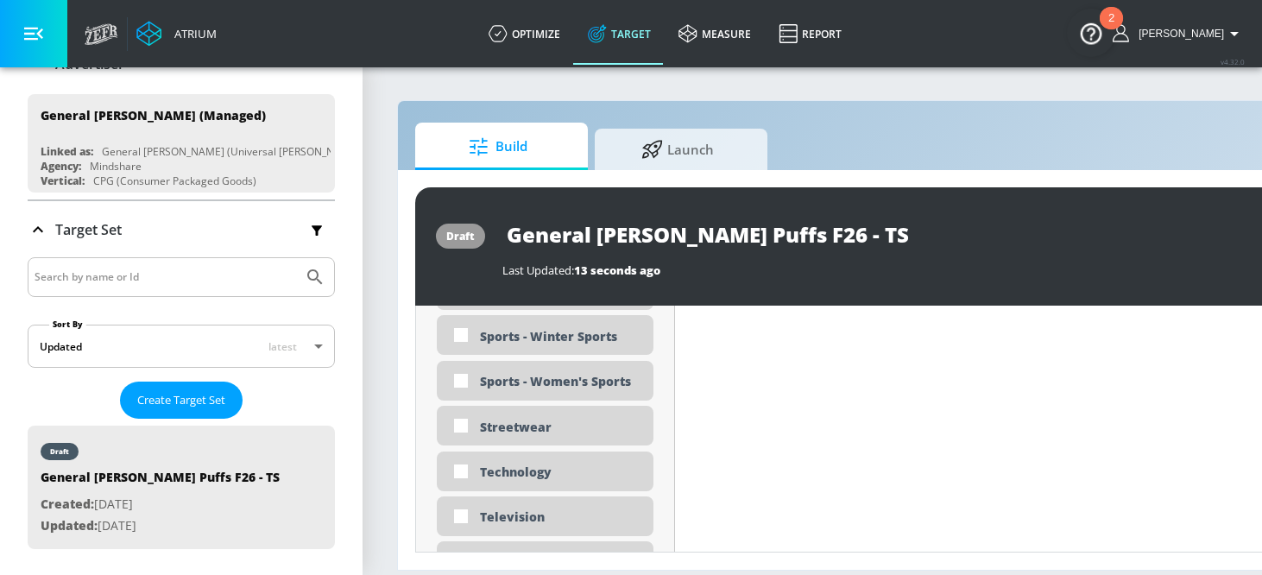
scroll to position [5128, 0]
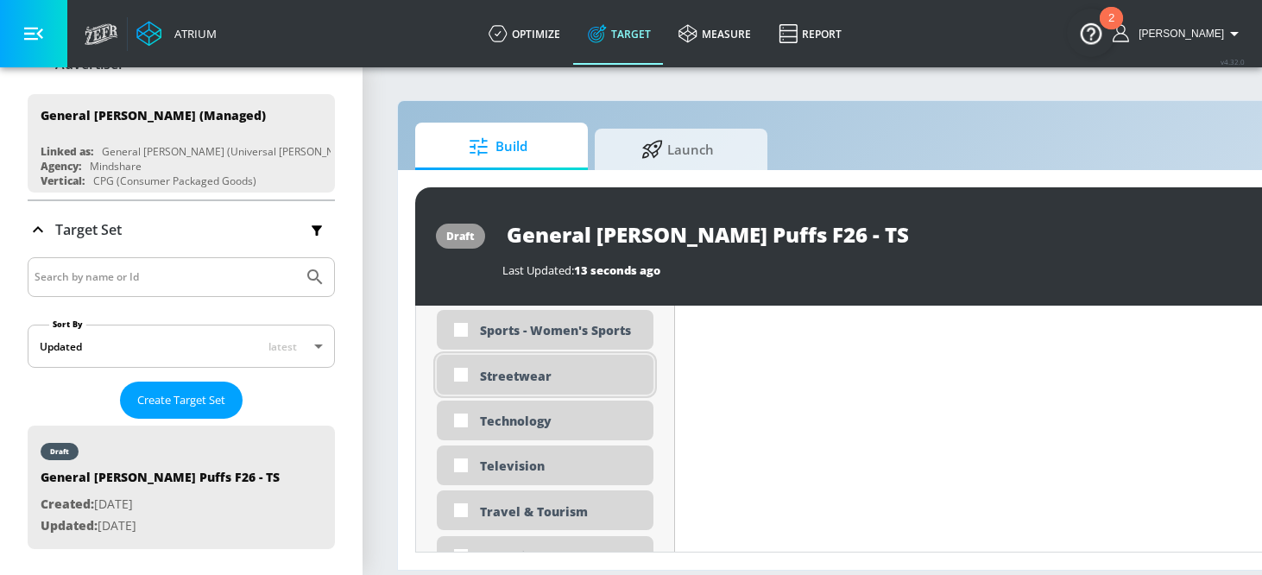
click at [551, 374] on div "Streetwear" at bounding box center [560, 376] width 160 height 16
checkbox input "true"
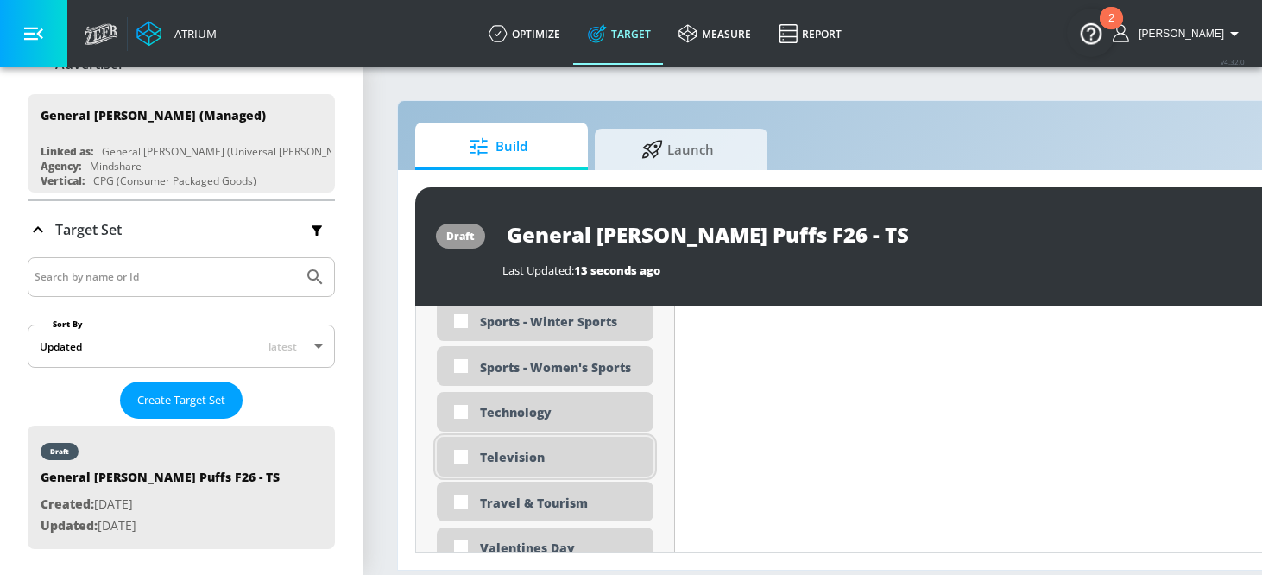
click at [616, 468] on div "Television" at bounding box center [545, 457] width 217 height 40
checkbox input "true"
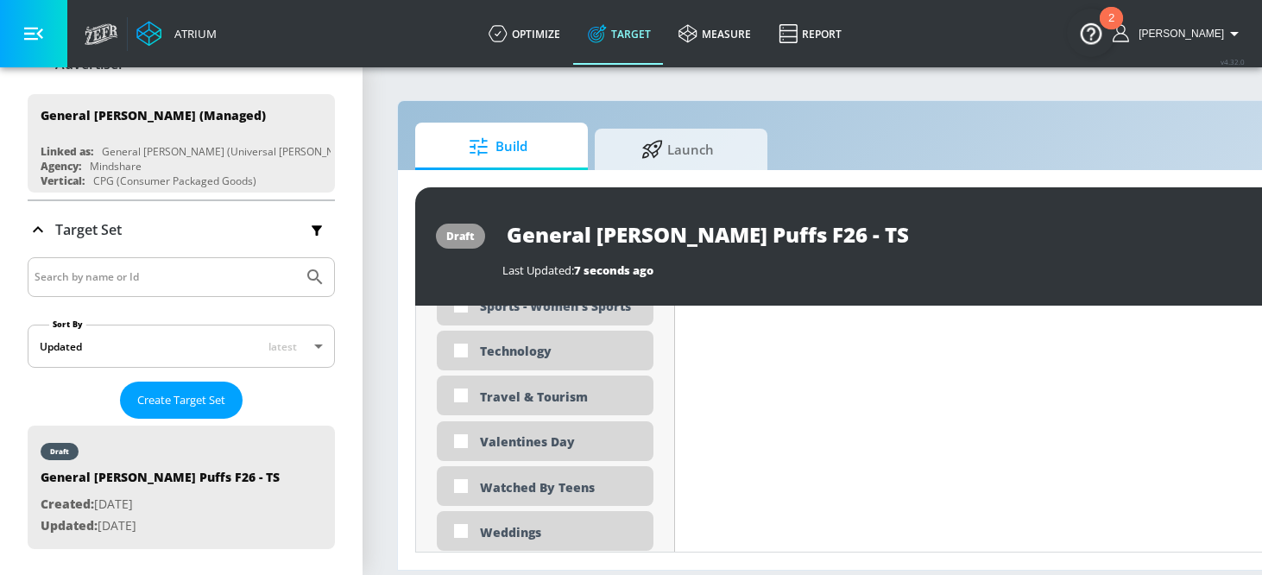
scroll to position [5211, 0]
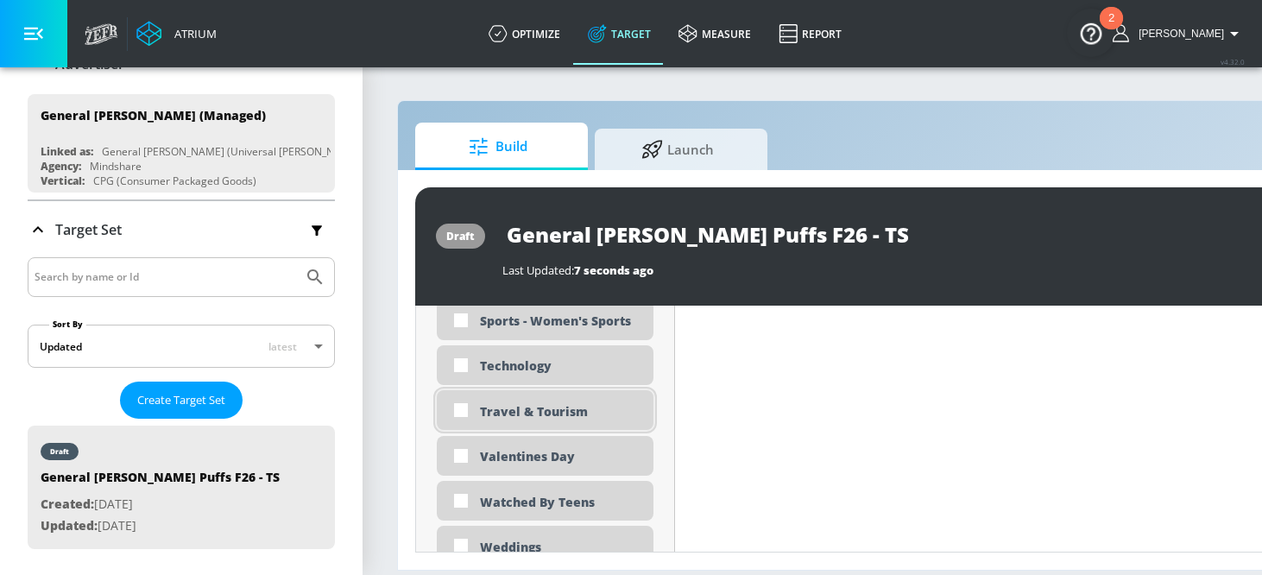
click at [607, 412] on div "Travel & Tourism" at bounding box center [560, 411] width 160 height 16
checkbox input "true"
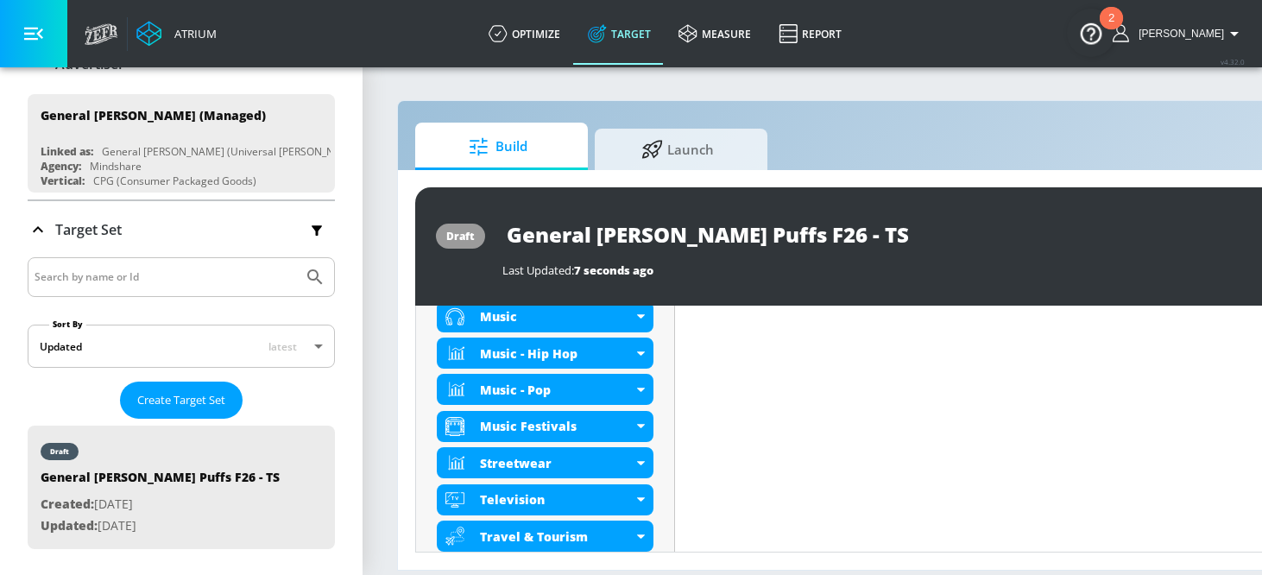
scroll to position [847, 0]
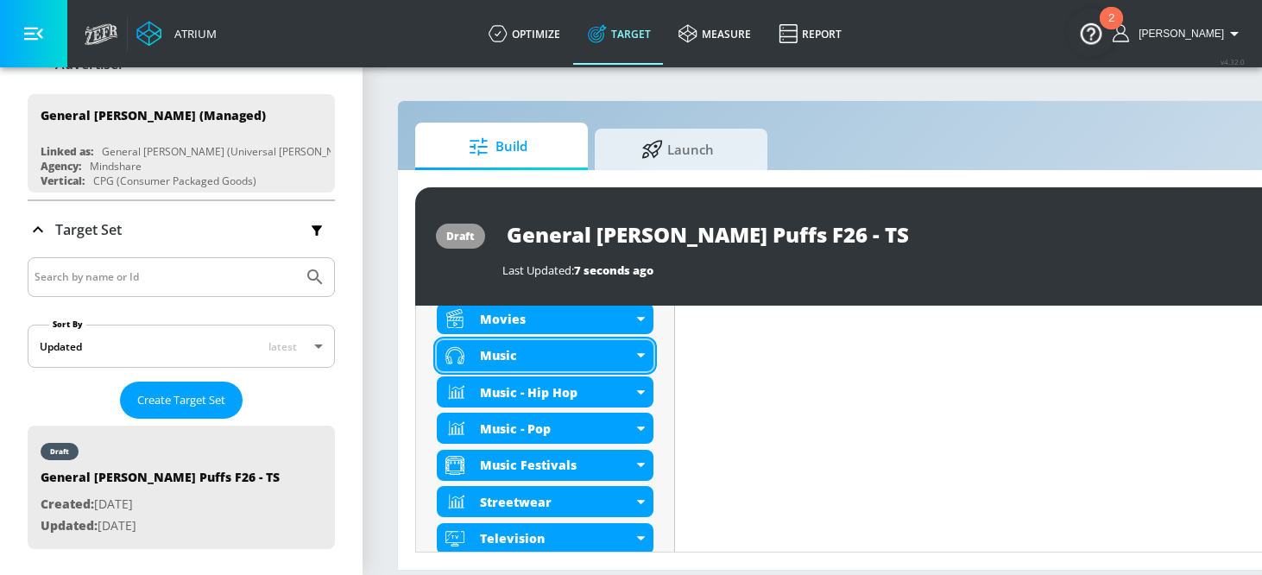
click at [576, 352] on div "Music" at bounding box center [556, 355] width 153 height 16
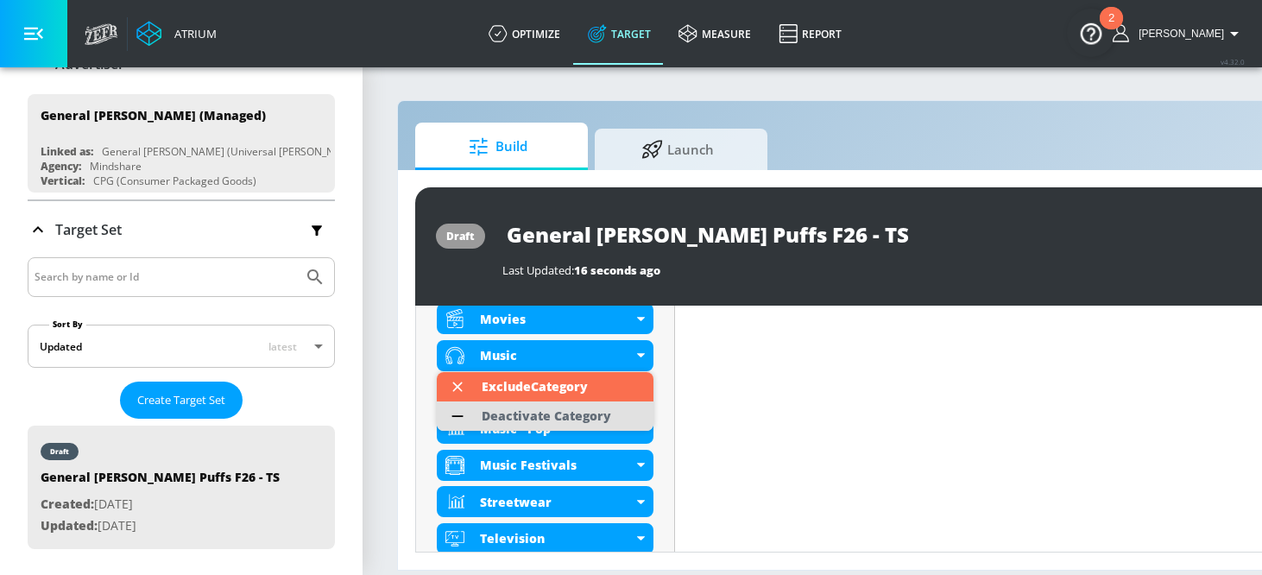
click at [543, 415] on div "Deactivate Category" at bounding box center [545, 416] width 129 height 12
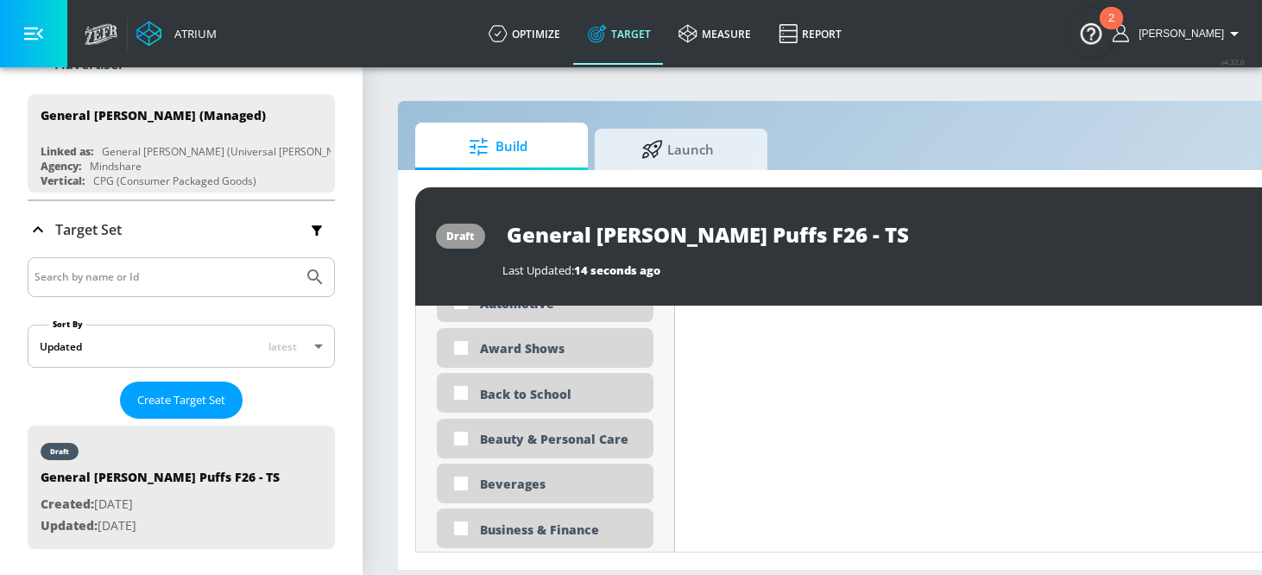
scroll to position [1371, 0]
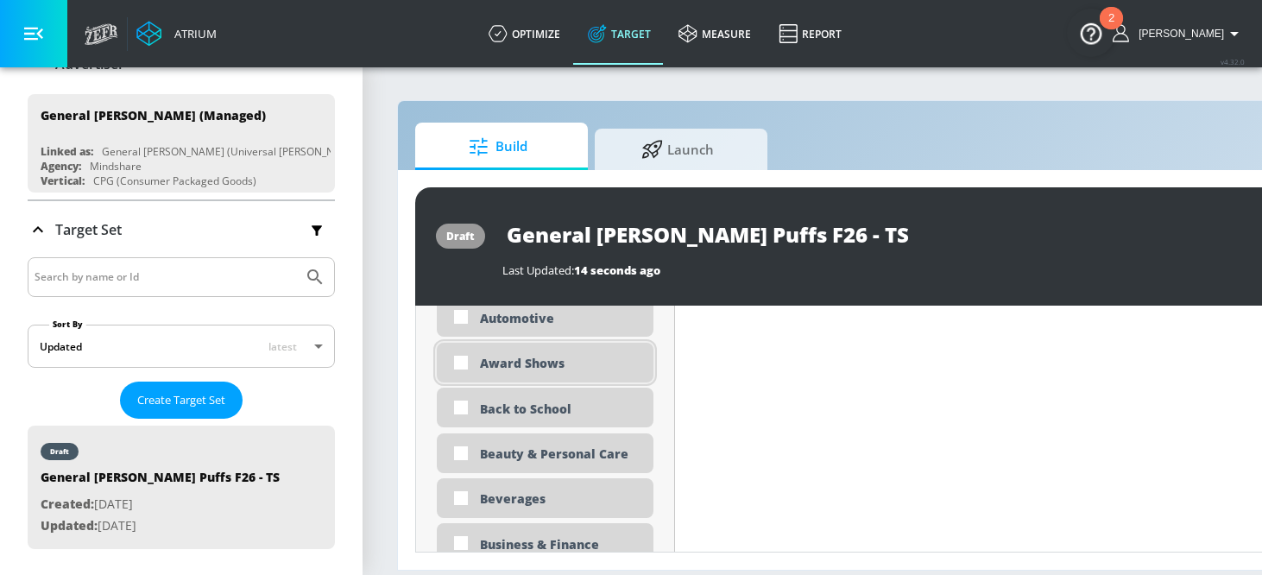
click at [549, 357] on div "Award Shows" at bounding box center [560, 363] width 160 height 16
checkbox input "true"
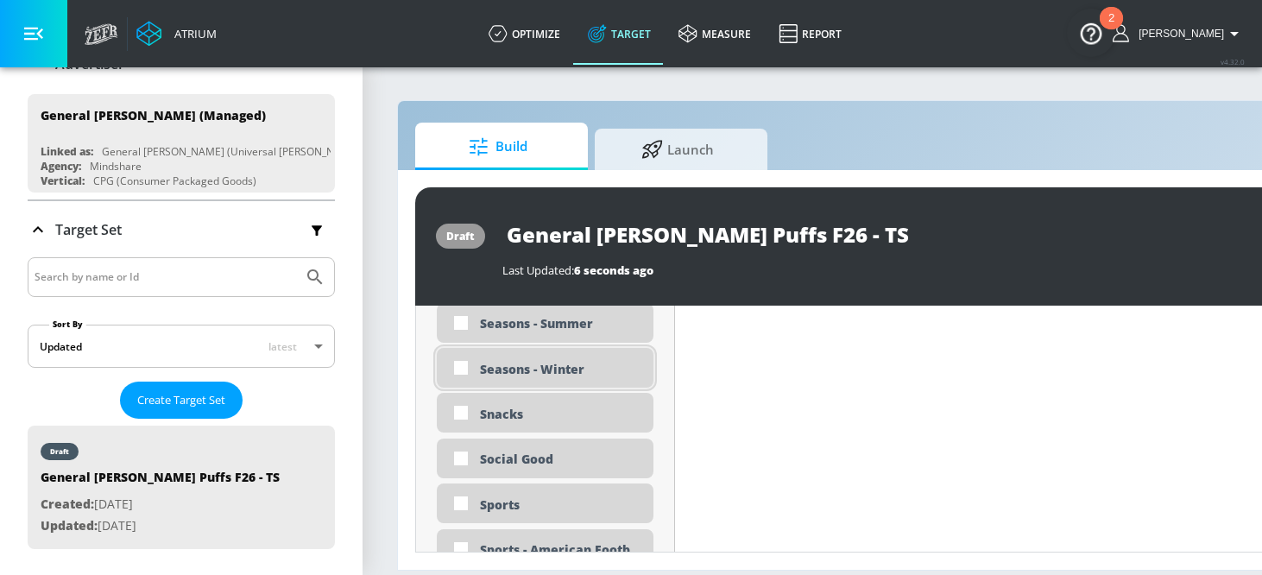
scroll to position [4530, 0]
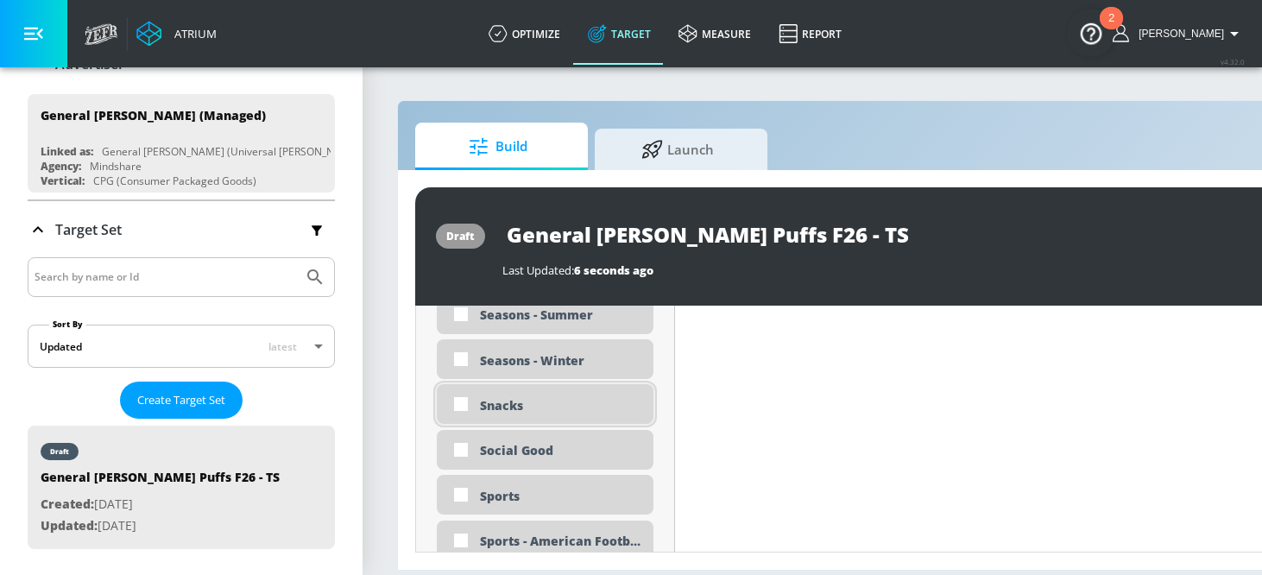
click at [526, 408] on div "Snacks" at bounding box center [560, 405] width 160 height 16
checkbox input "true"
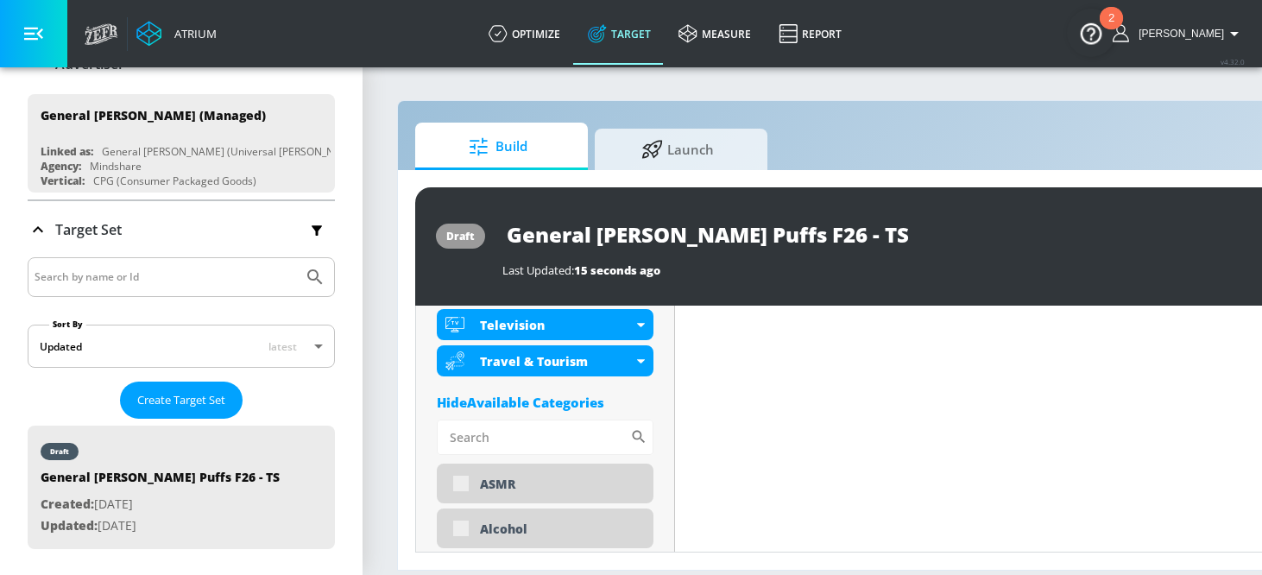
click at [576, 403] on div "Hide Available Categories" at bounding box center [545, 401] width 217 height 17
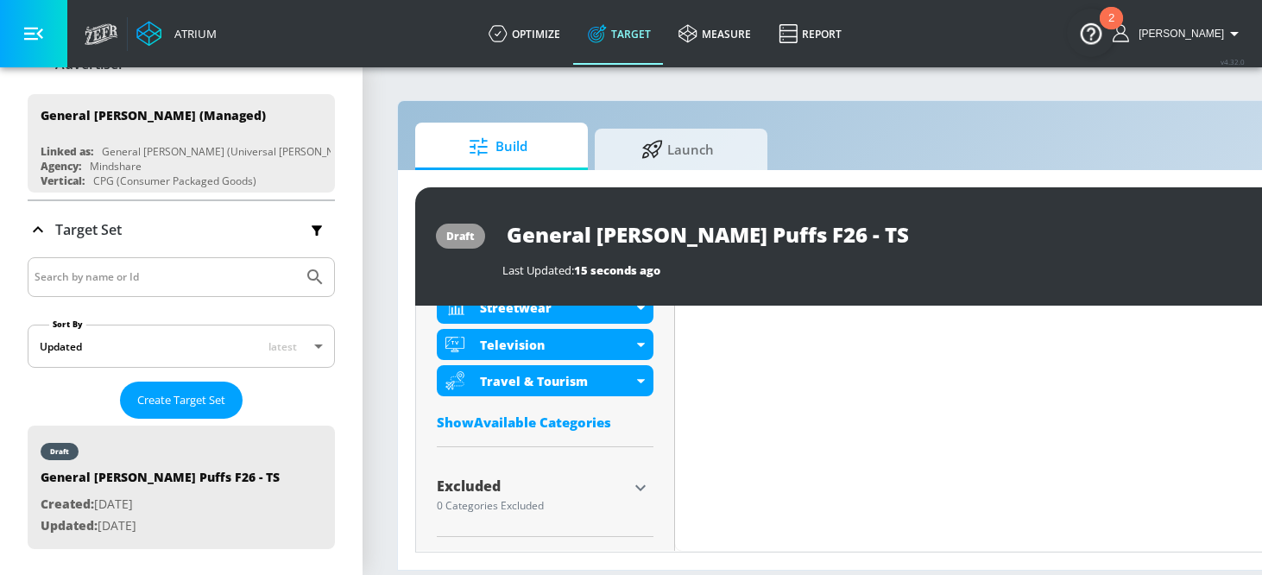
scroll to position [1092, 0]
click at [646, 486] on icon "button" at bounding box center [640, 487] width 21 height 21
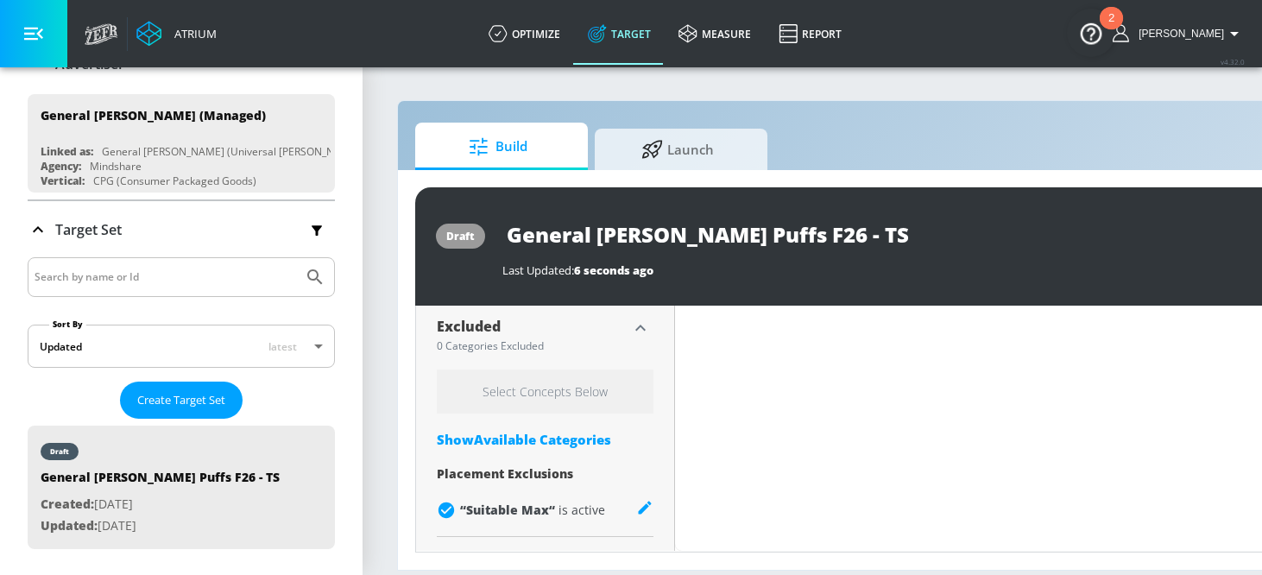
click at [604, 441] on div "Show Available Categories" at bounding box center [545, 439] width 217 height 17
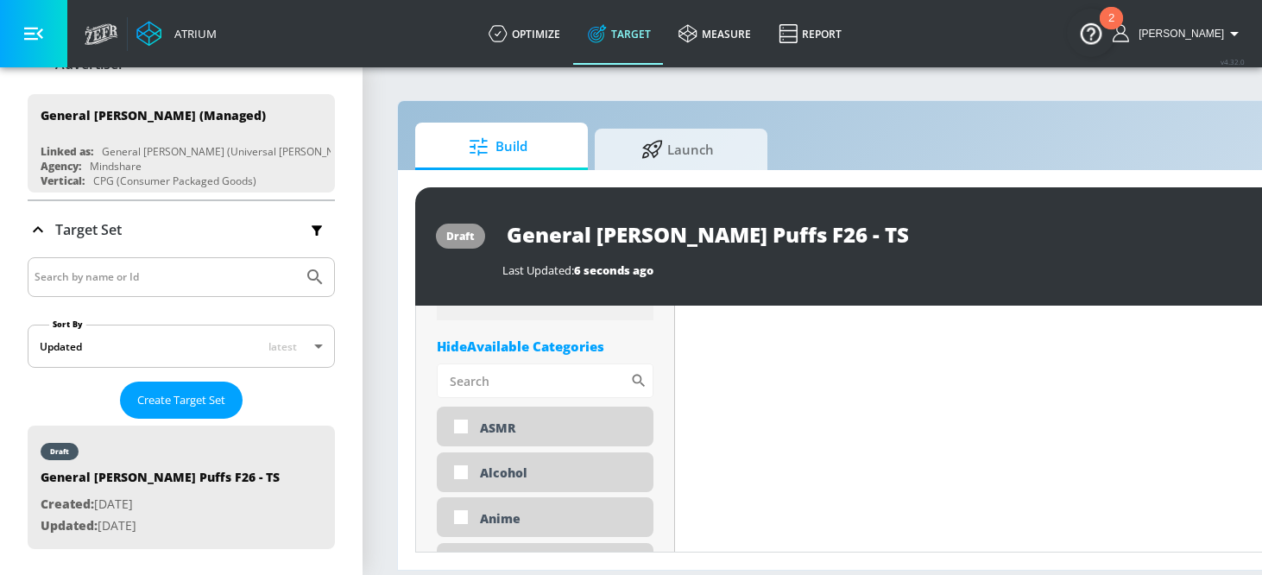
scroll to position [1394, 0]
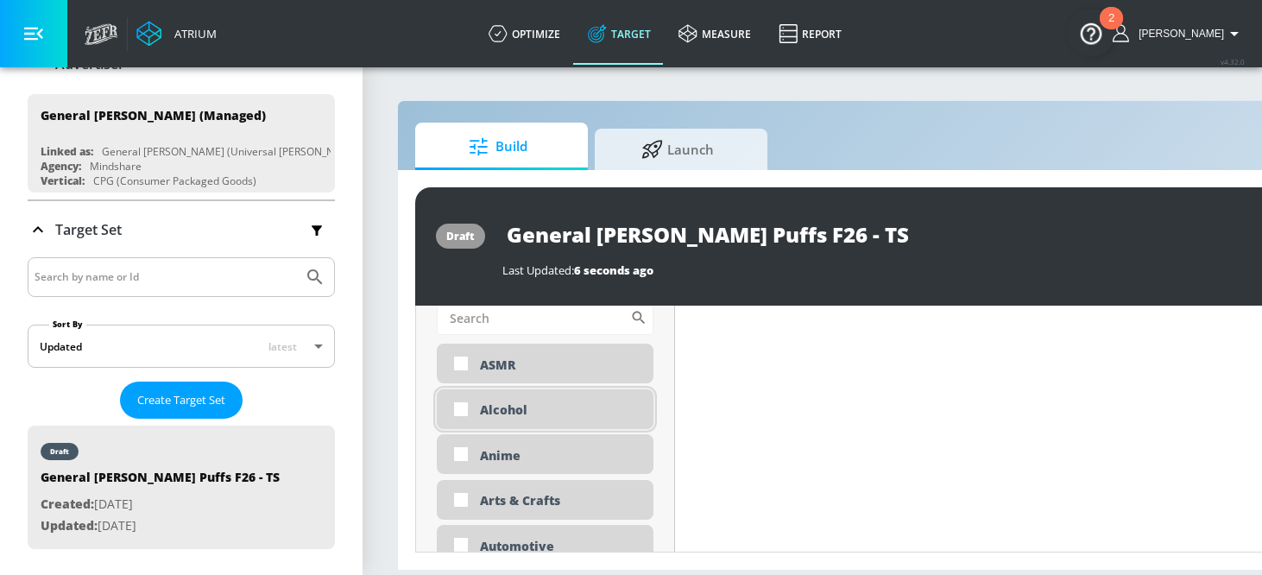
click at [572, 408] on div "Alcohol" at bounding box center [560, 409] width 160 height 16
checkbox input "true"
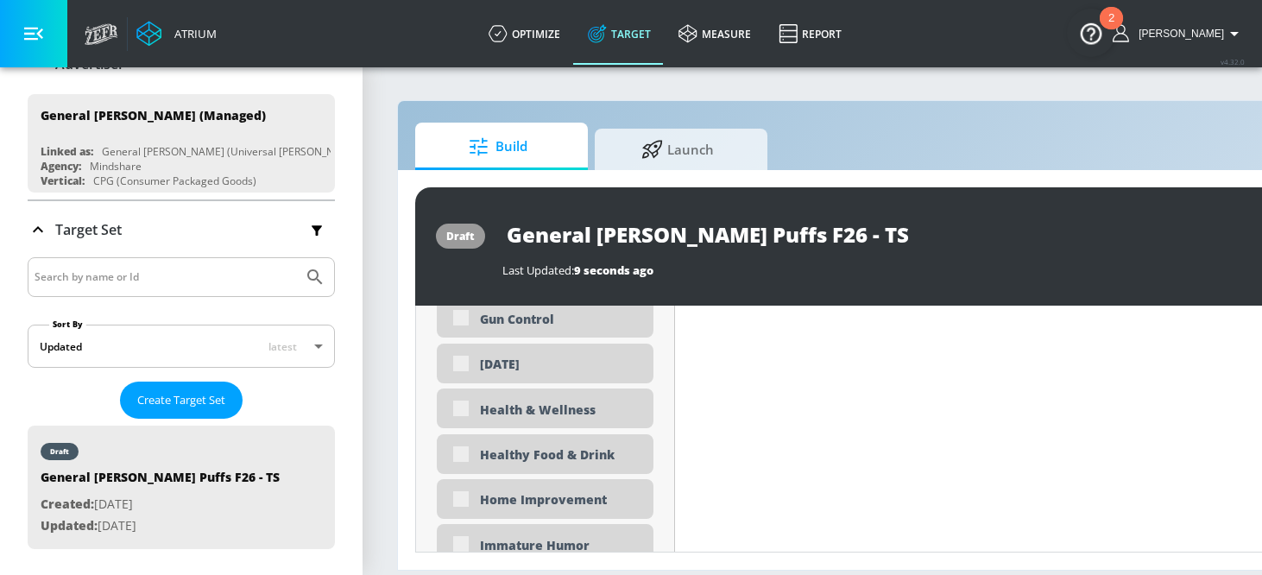
scroll to position [3199, 0]
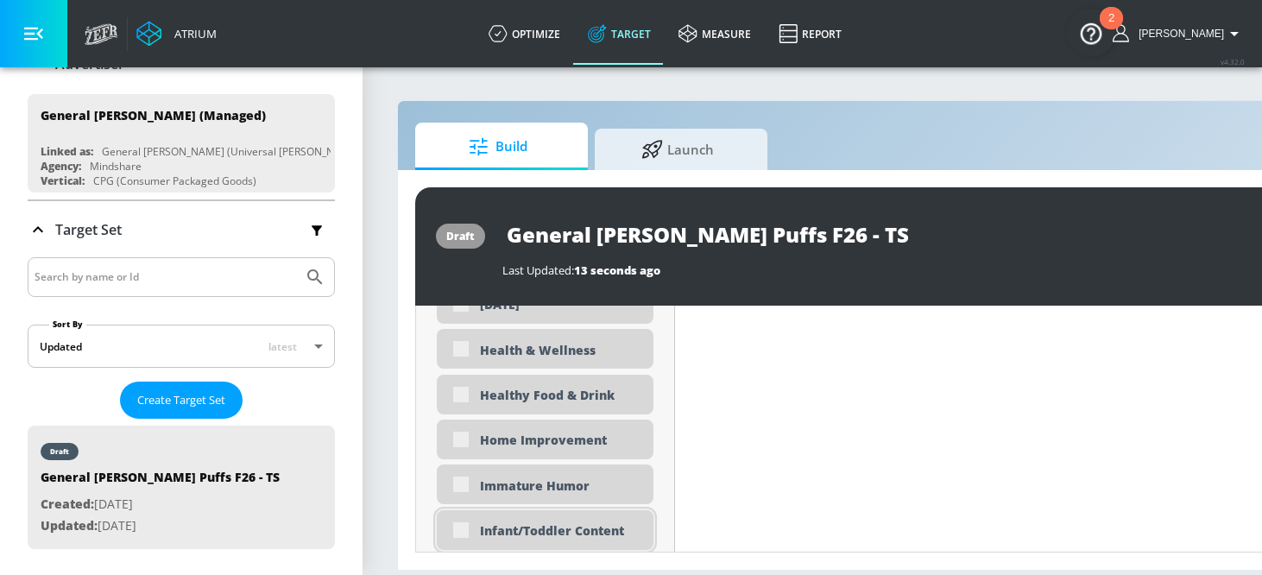
click at [579, 542] on div "Infant/Toddler Content" at bounding box center [545, 530] width 217 height 40
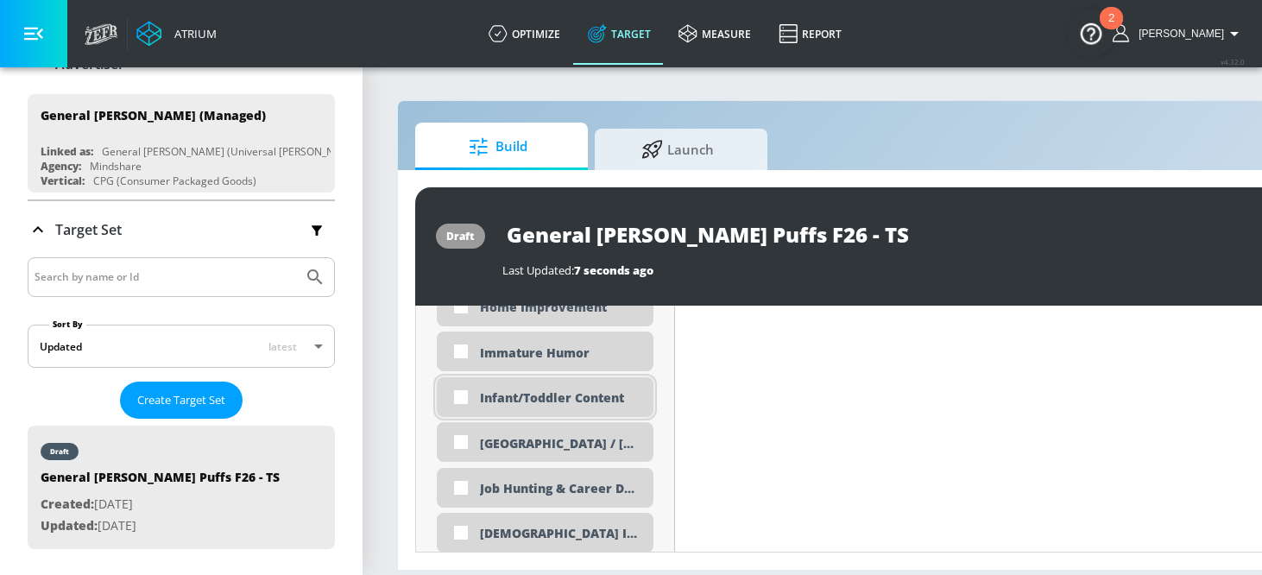
scroll to position [3302, 0]
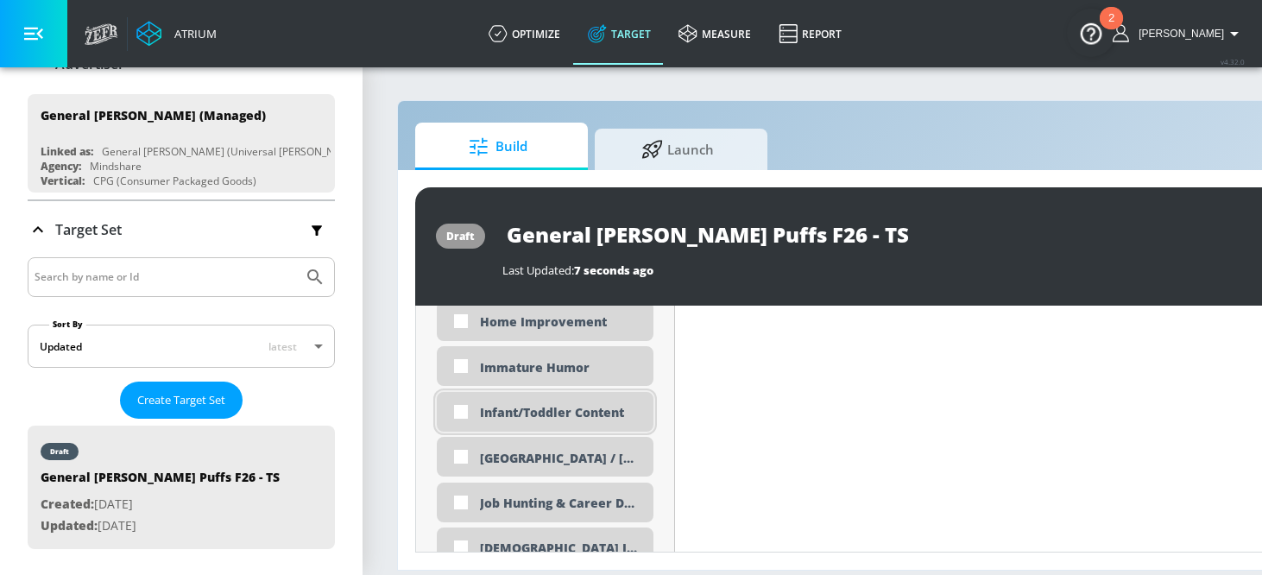
click at [583, 414] on div "Infant/Toddler Content" at bounding box center [560, 412] width 160 height 16
checkbox input "true"
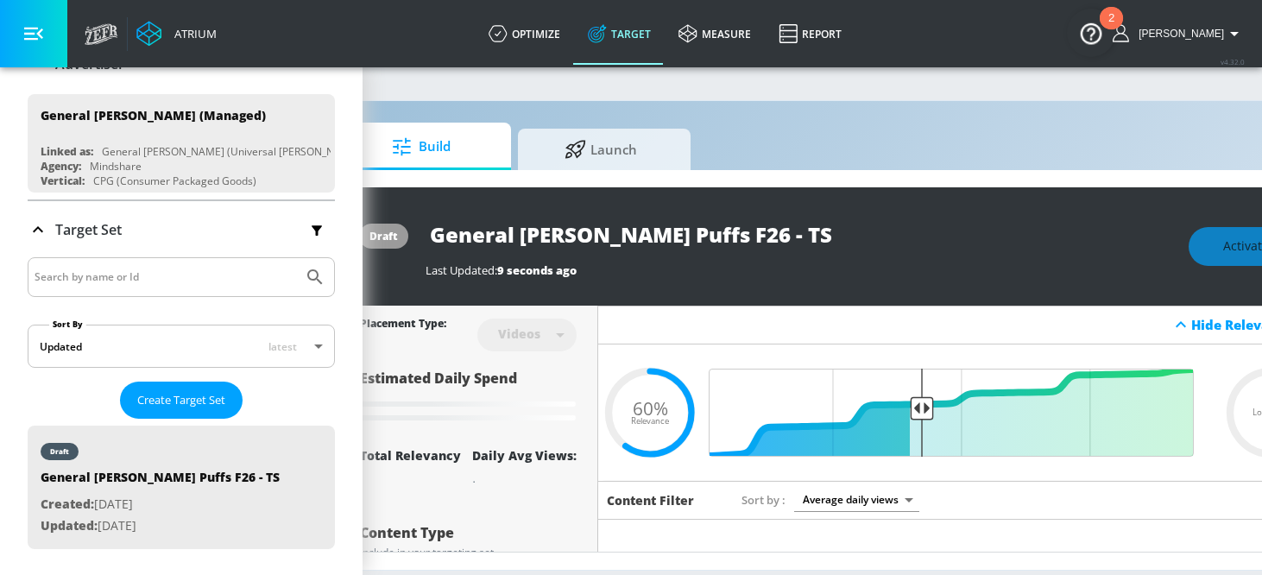
scroll to position [0, 192]
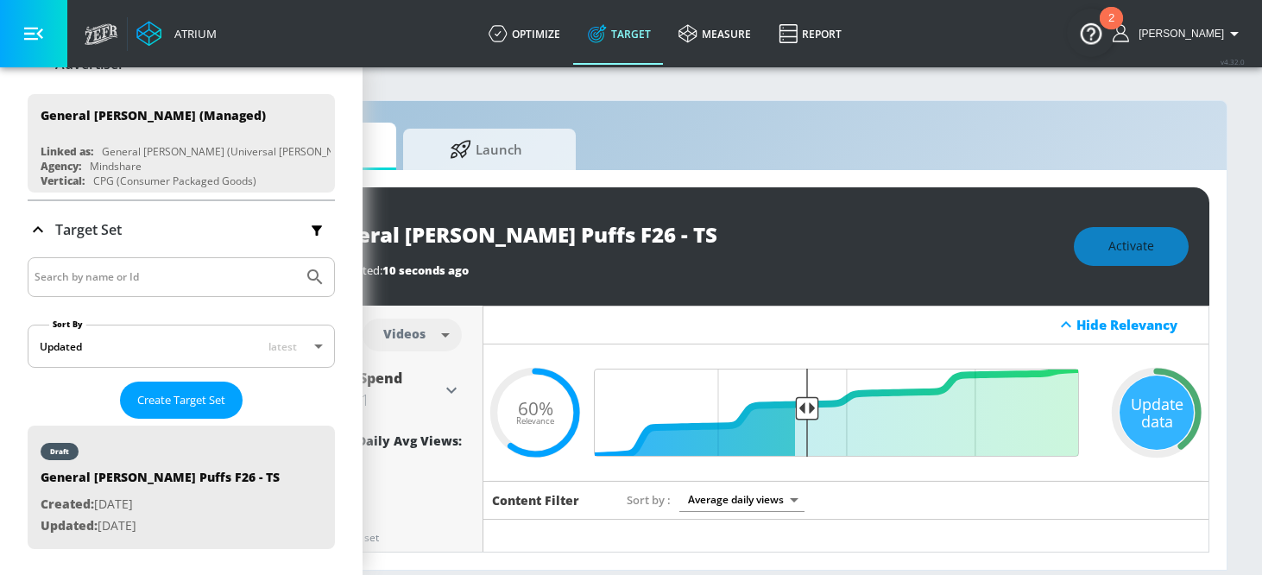
click at [1180, 400] on div "Update data" at bounding box center [1156, 412] width 74 height 74
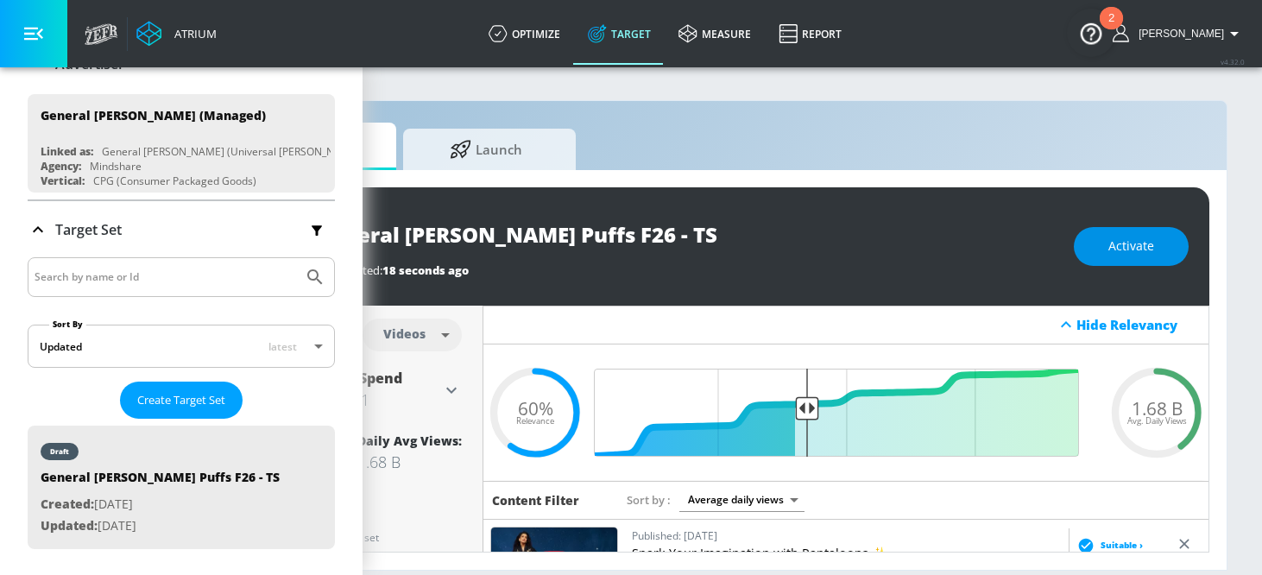
click at [1142, 257] on button "Activate" at bounding box center [1130, 246] width 115 height 39
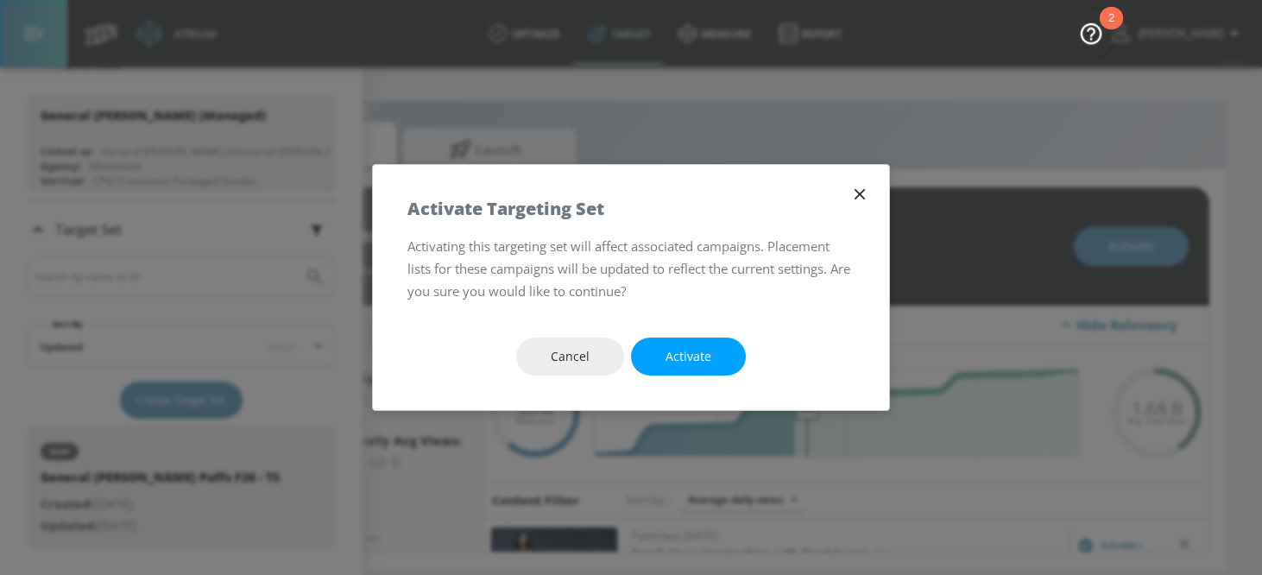
drag, startPoint x: 717, startPoint y: 351, endPoint x: 927, endPoint y: 7, distance: 403.1
click at [717, 351] on button "Activate" at bounding box center [688, 356] width 115 height 39
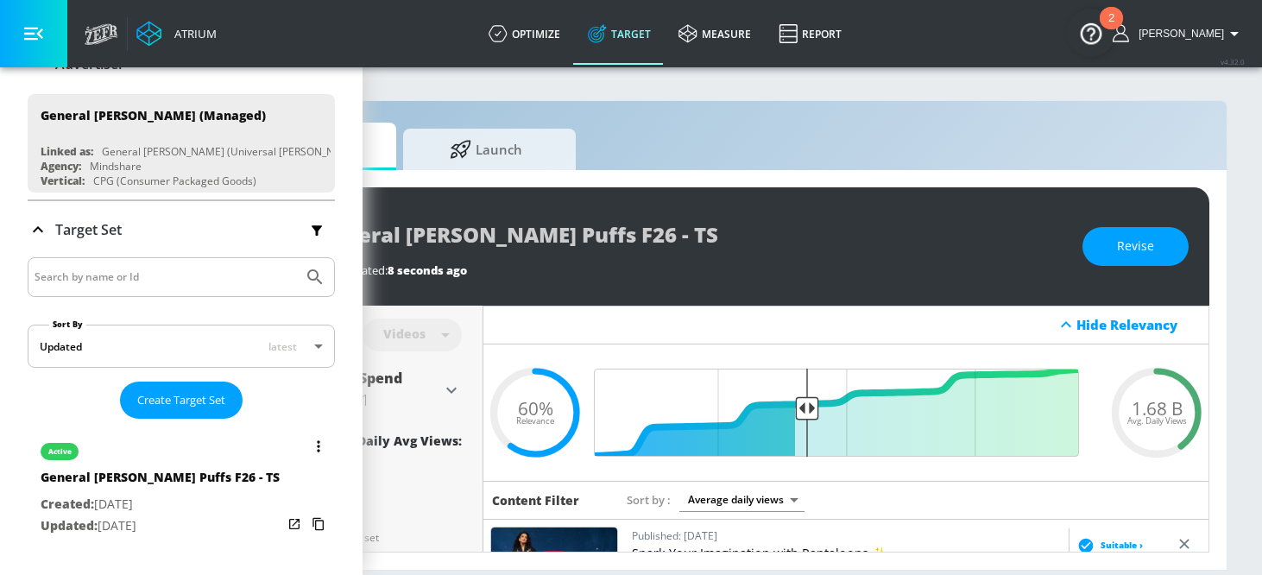
click at [317, 443] on icon "list of Target Set" at bounding box center [318, 446] width 3 height 12
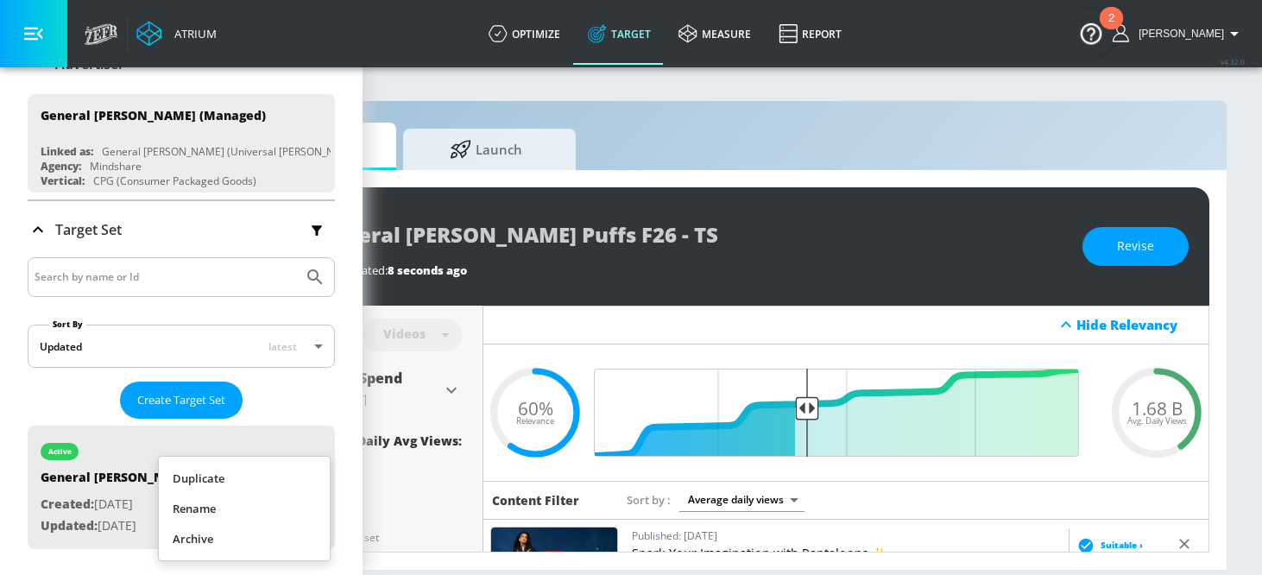
click at [266, 472] on li "Duplicate" at bounding box center [244, 478] width 171 height 30
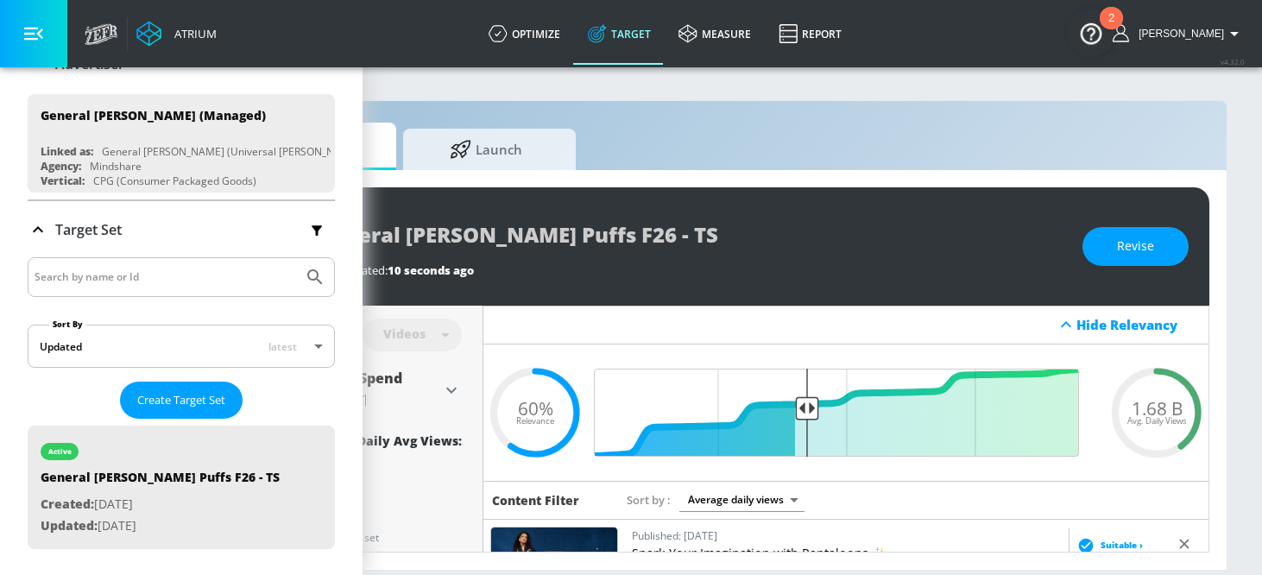
scroll to position [278, 0]
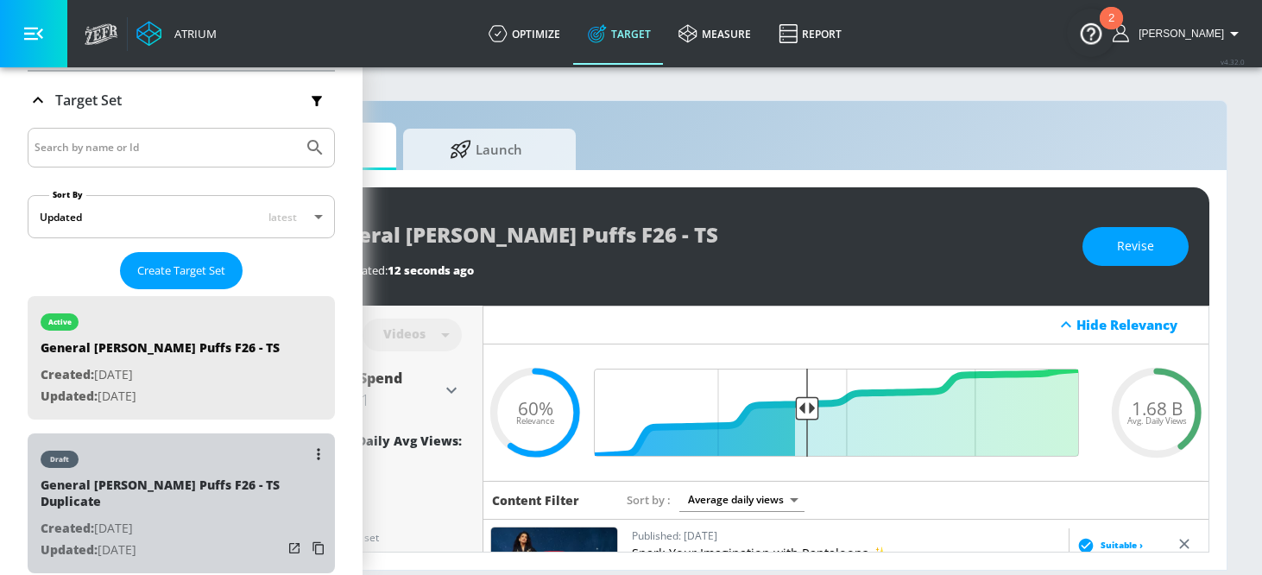
click at [176, 463] on div "draft" at bounding box center [162, 454] width 242 height 43
type input "General [PERSON_NAME] Puffs F26 - TS Duplicate"
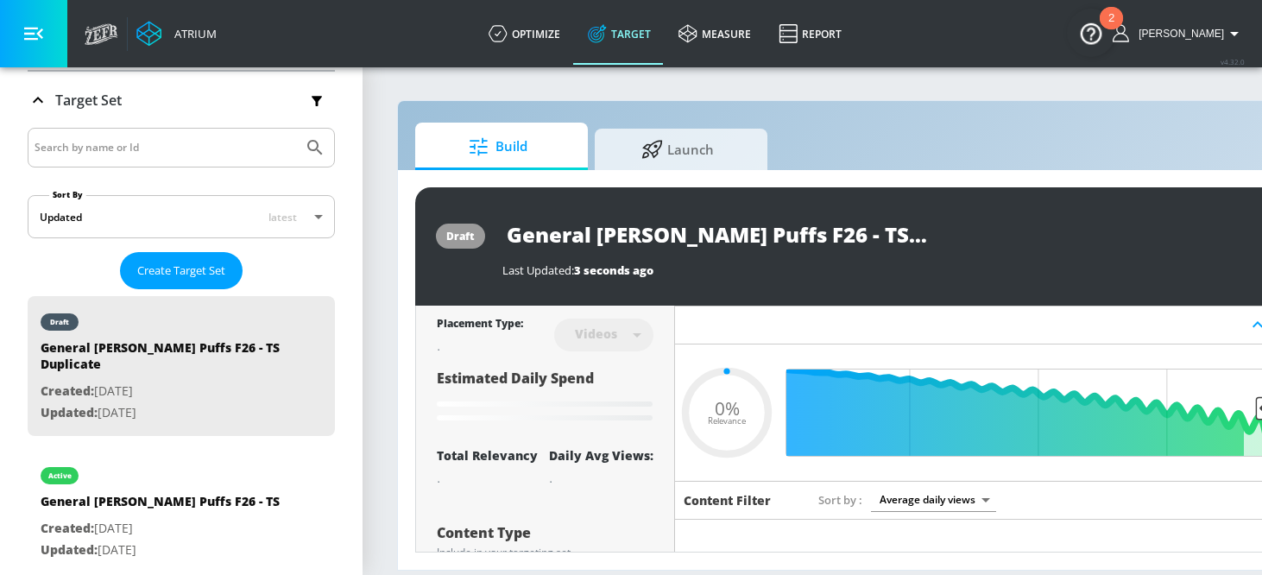
scroll to position [98, 0]
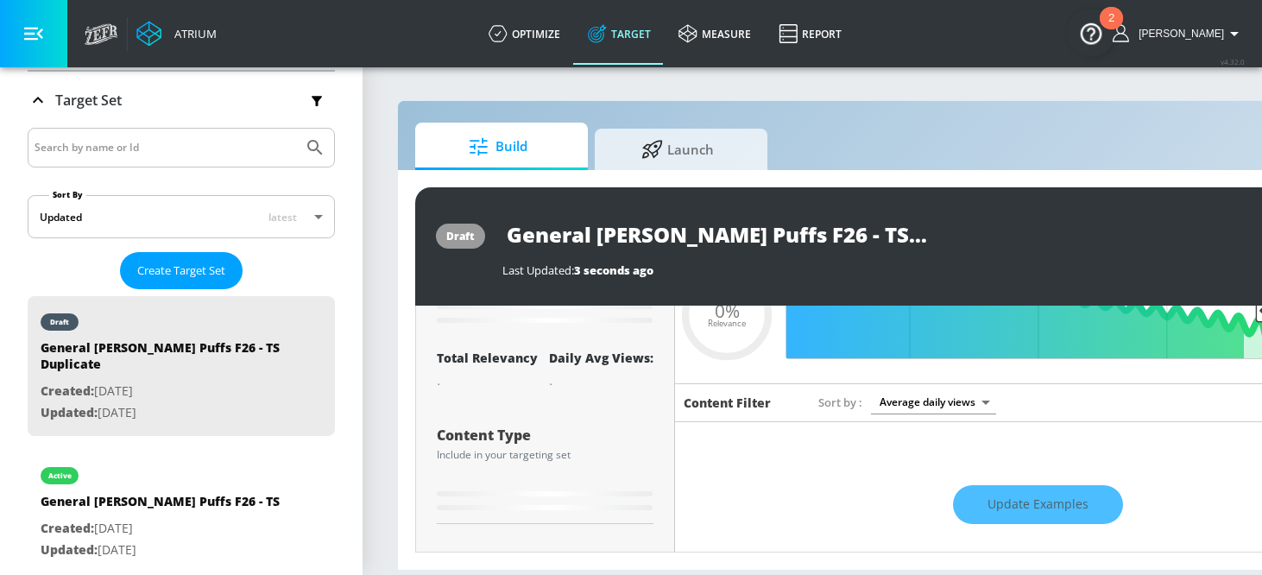
type input "0.05"
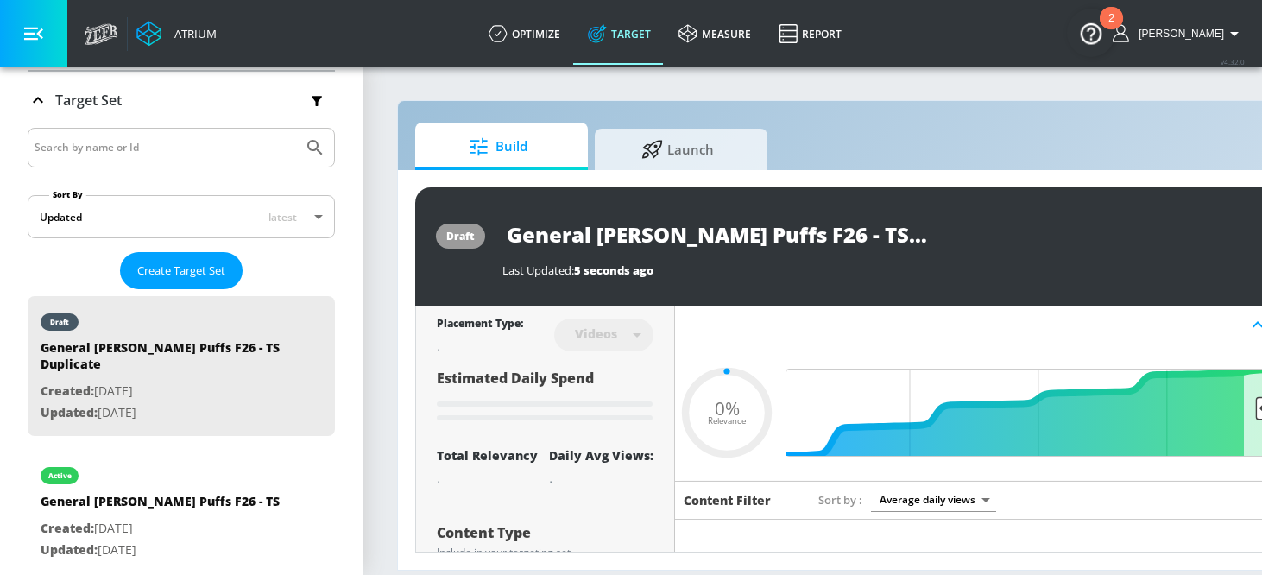
click at [901, 233] on input "General [PERSON_NAME] Puffs F26 - TS Duplicate" at bounding box center [717, 234] width 431 height 39
click at [901, 232] on input "General [PERSON_NAME] Puffs F26 - TS Duplicate" at bounding box center [717, 234] width 431 height 39
type input "General [PERSON_NAME] Puffs F26 - TS"
type input "0.6"
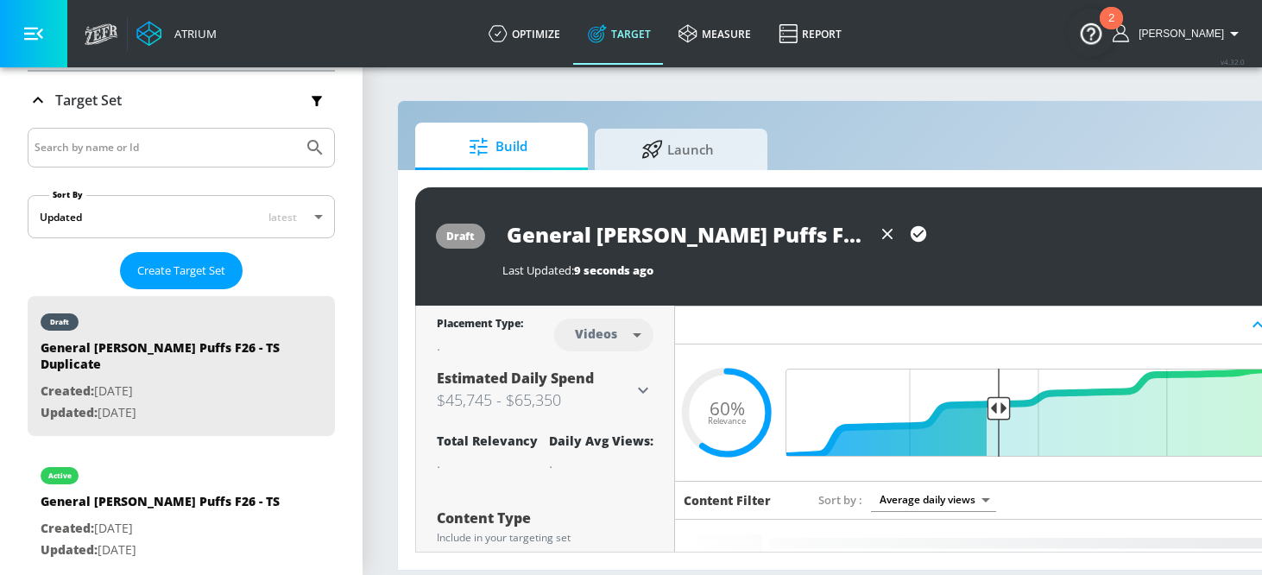
scroll to position [0, 19]
click at [845, 228] on input "General [PERSON_NAME] Puffs F26 - TS" at bounding box center [686, 234] width 369 height 39
type input "General [PERSON_NAME] Puffs F26 - Shorts TS"
click at [916, 234] on icon "button" at bounding box center [918, 234] width 16 height 16
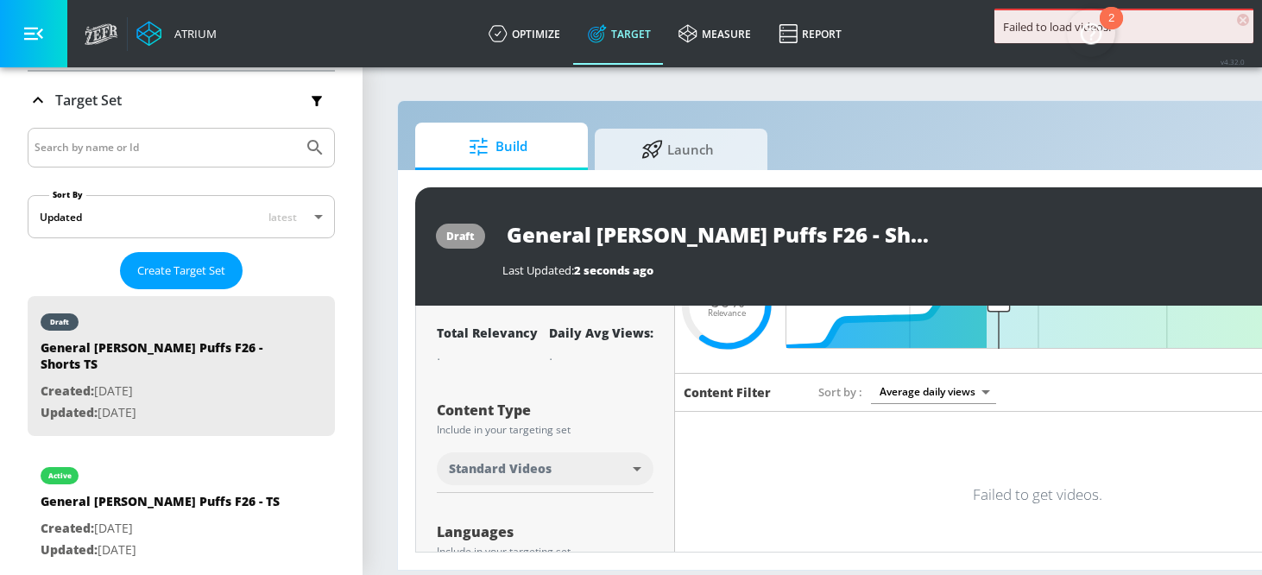
scroll to position [0, 0]
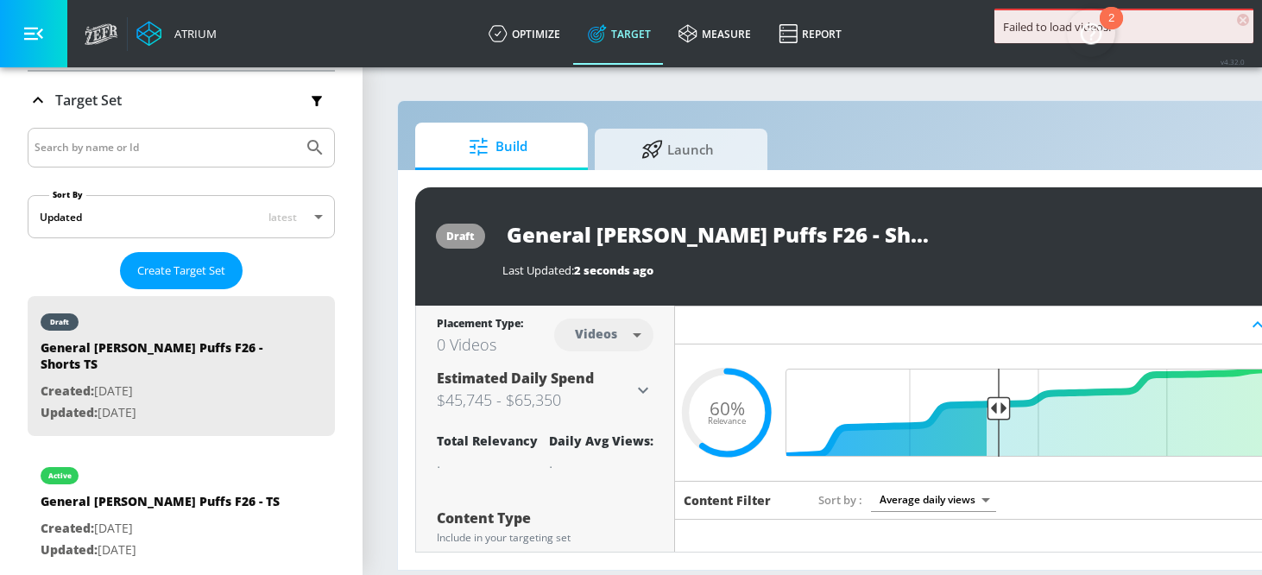
click at [601, 336] on body "Failed to load videos. × Atrium optimize Target measure Report optimize Target …" at bounding box center [631, 287] width 1262 height 575
click at [598, 373] on div "Channels" at bounding box center [604, 372] width 62 height 18
type input "channels"
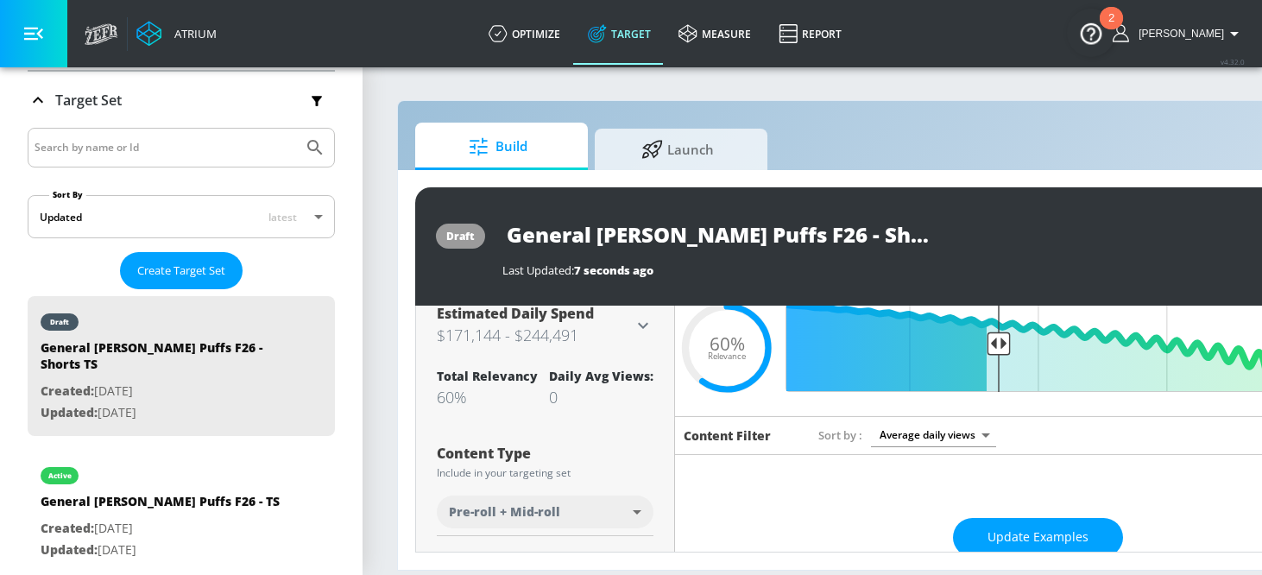
scroll to position [221, 0]
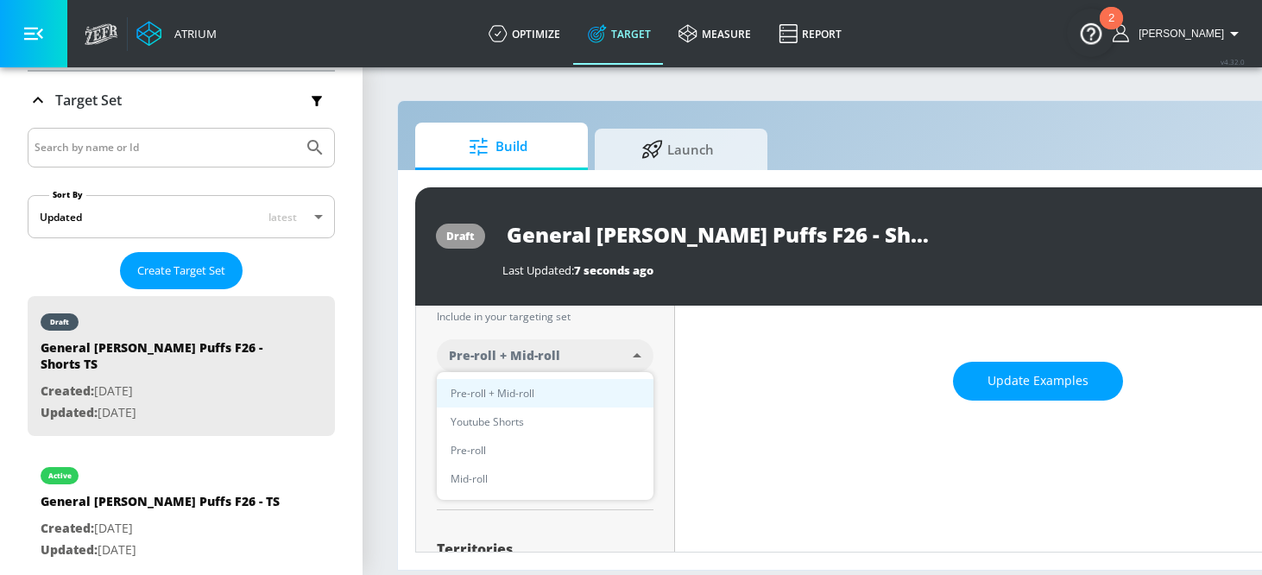
click at [551, 352] on body "Atrium optimize Target measure Report optimize Target measure Report v 4.32.0 […" at bounding box center [631, 287] width 1262 height 575
click at [526, 410] on li "Youtube Shorts" at bounding box center [545, 421] width 217 height 28
type input "short_video"
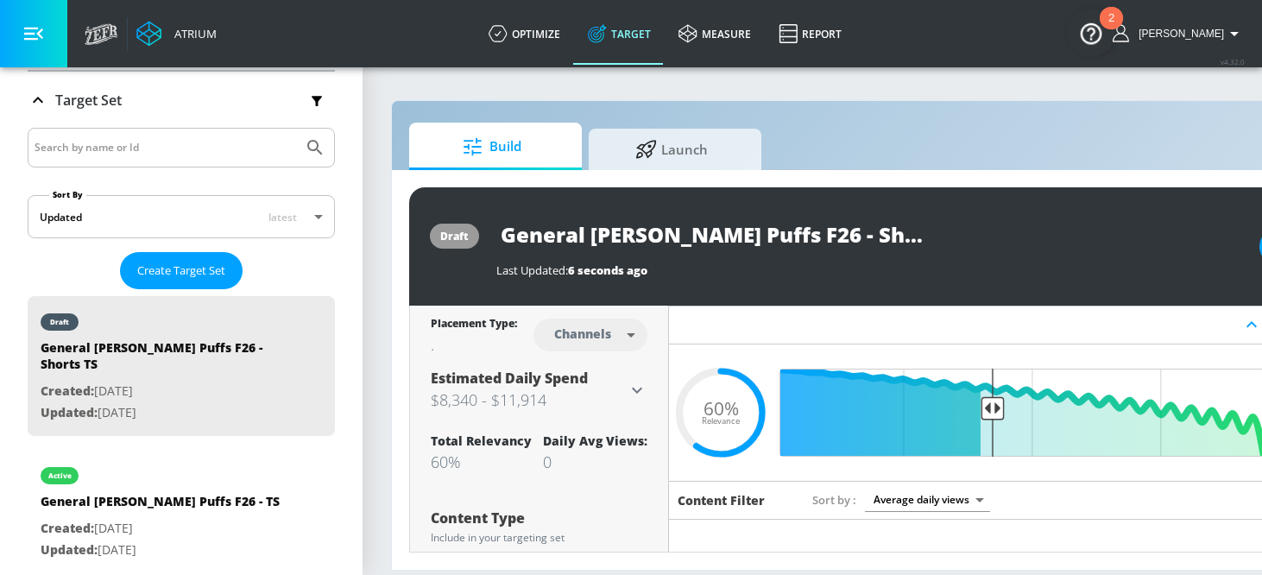
scroll to position [0, 192]
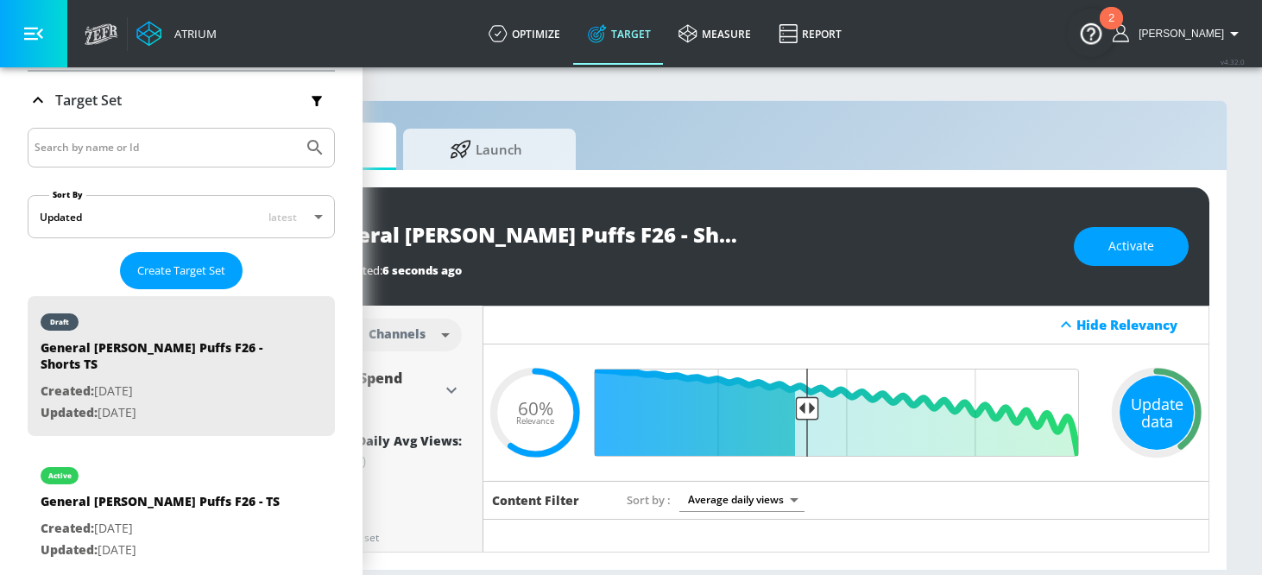
click at [1153, 412] on div "Update data" at bounding box center [1156, 412] width 74 height 74
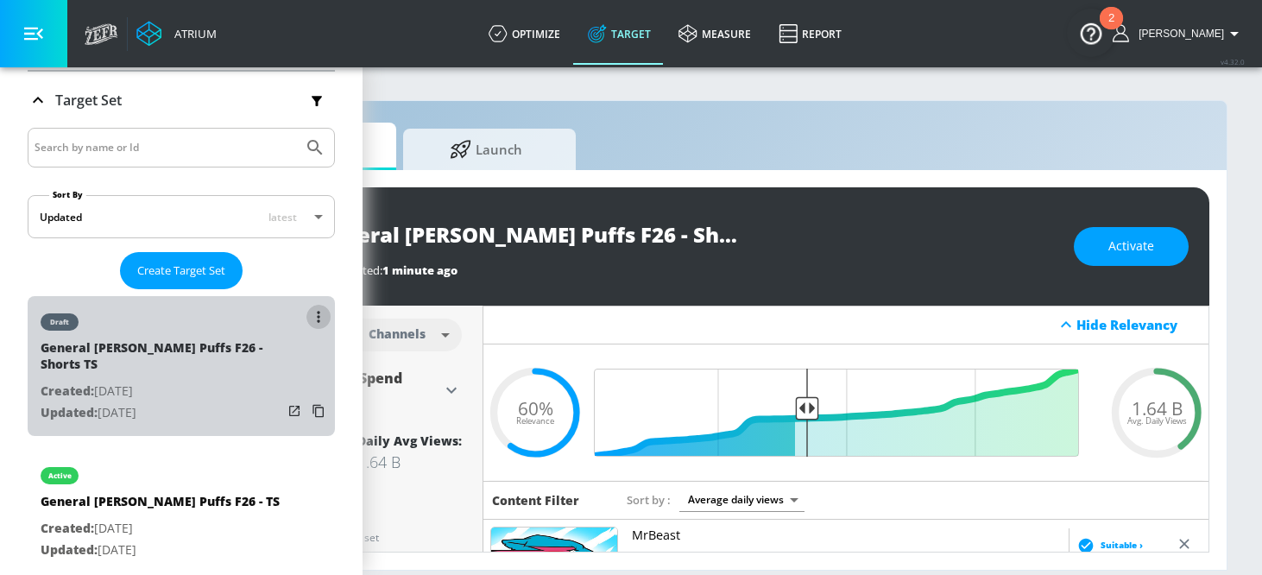
click at [315, 315] on button "list of Target Set" at bounding box center [318, 317] width 24 height 24
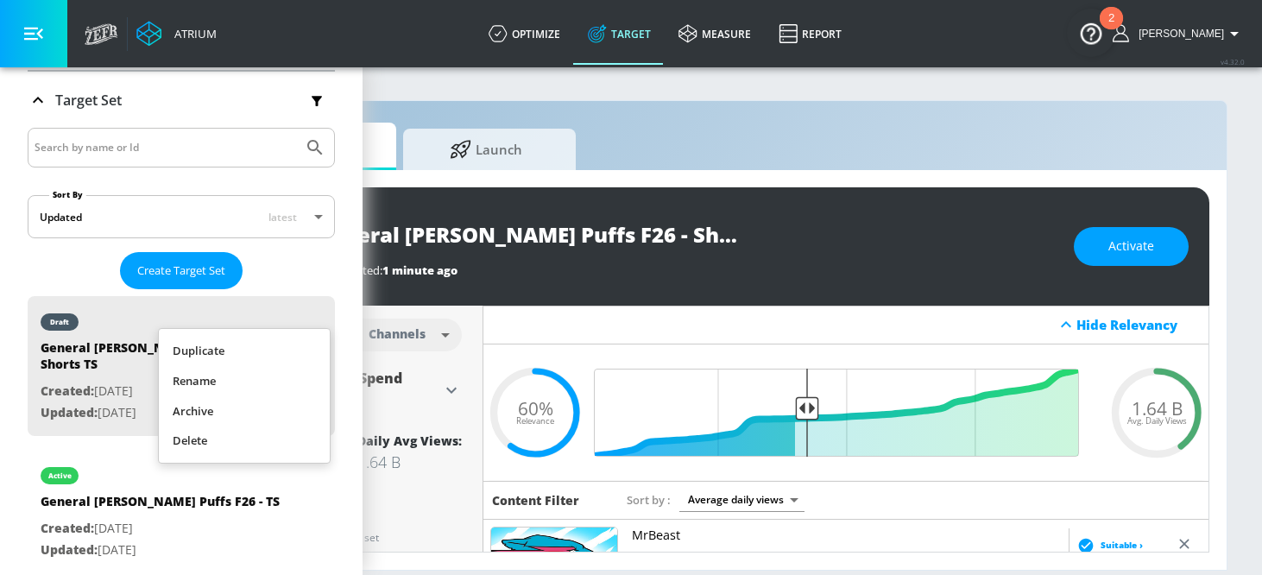
click at [233, 376] on li "Rename" at bounding box center [244, 381] width 171 height 30
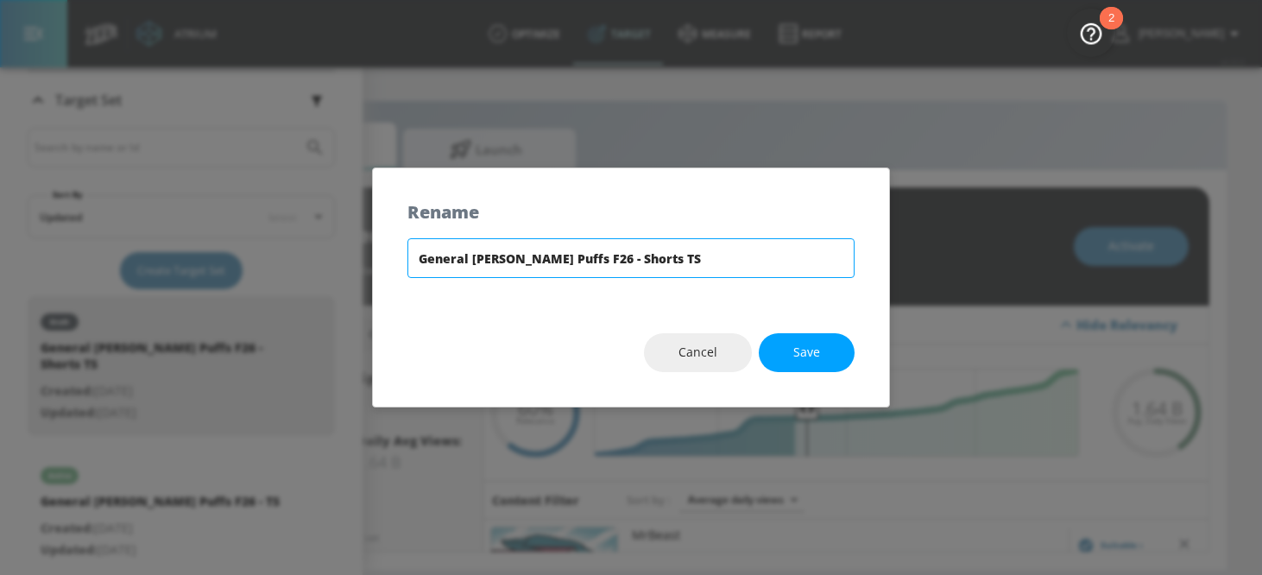
click at [525, 255] on input "General [PERSON_NAME] Puffs F26 - Shorts TS" at bounding box center [630, 258] width 447 height 40
click at [809, 375] on div "Cancel Save" at bounding box center [631, 353] width 516 height 108
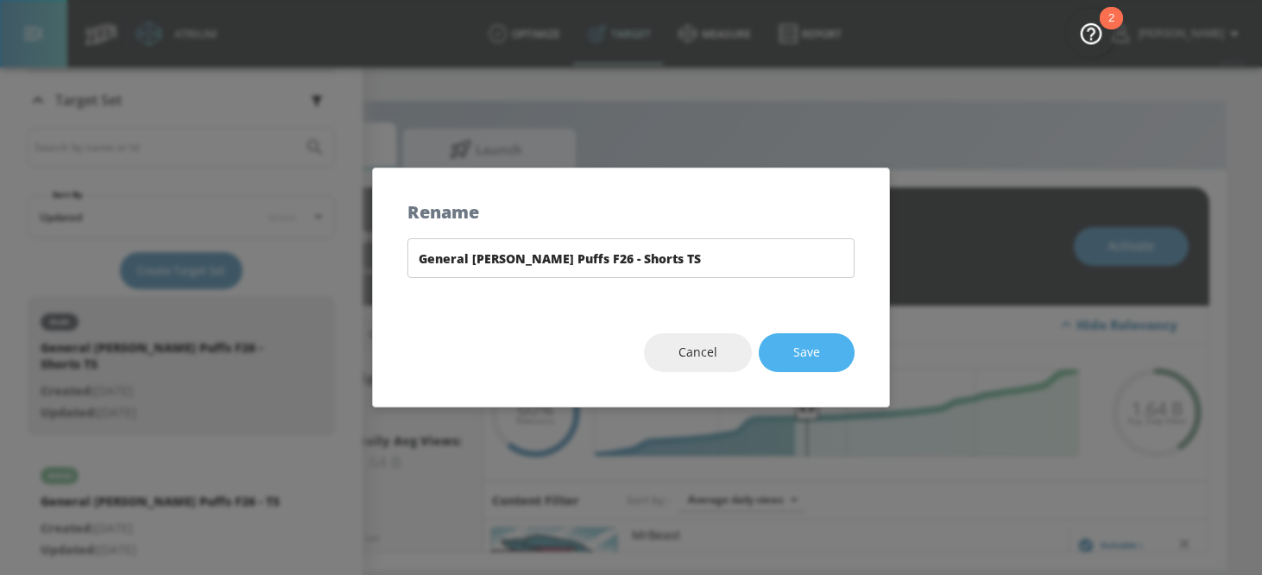
click at [809, 369] on button "Save" at bounding box center [806, 352] width 96 height 39
